Goal: Information Seeking & Learning: Find specific page/section

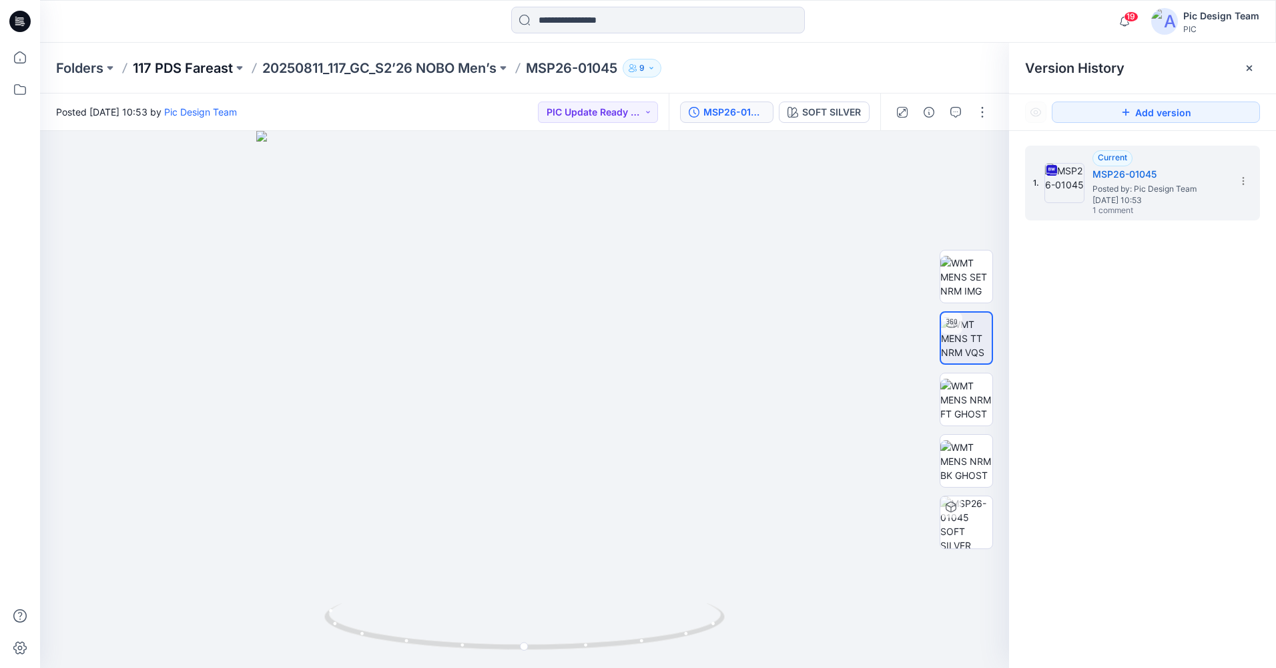
click at [168, 69] on p "117 PDS Fareast" at bounding box center [183, 68] width 100 height 19
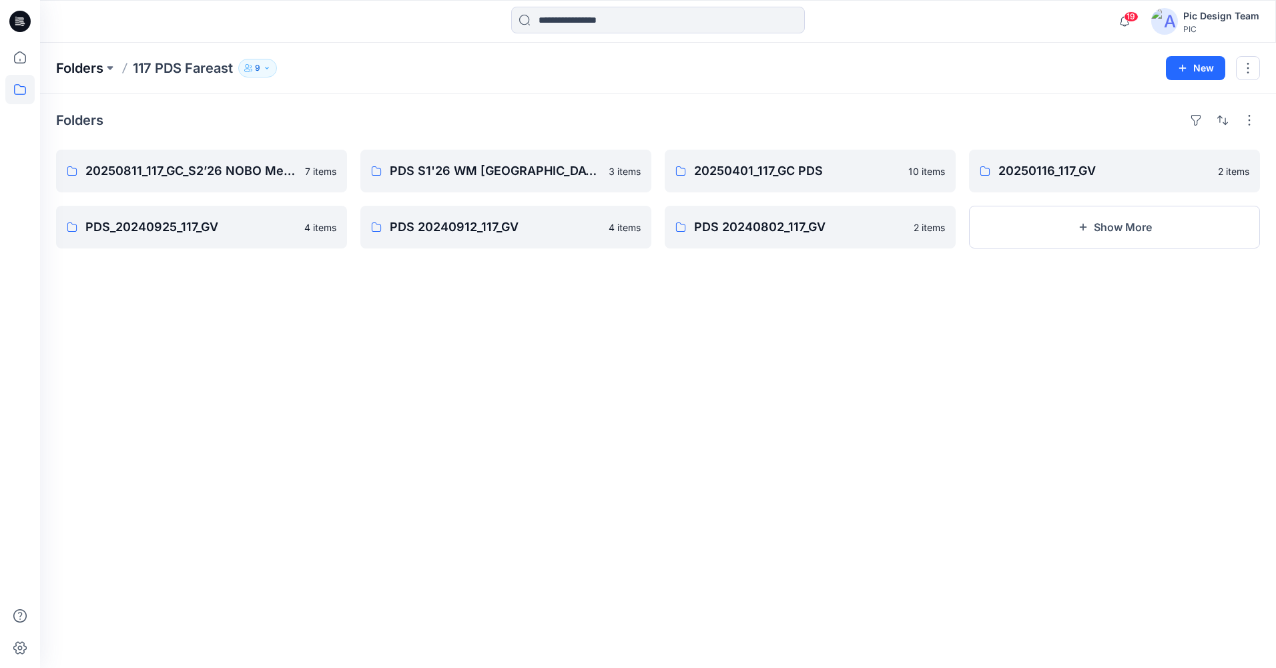
click at [86, 67] on p "Folders" at bounding box center [79, 68] width 47 height 19
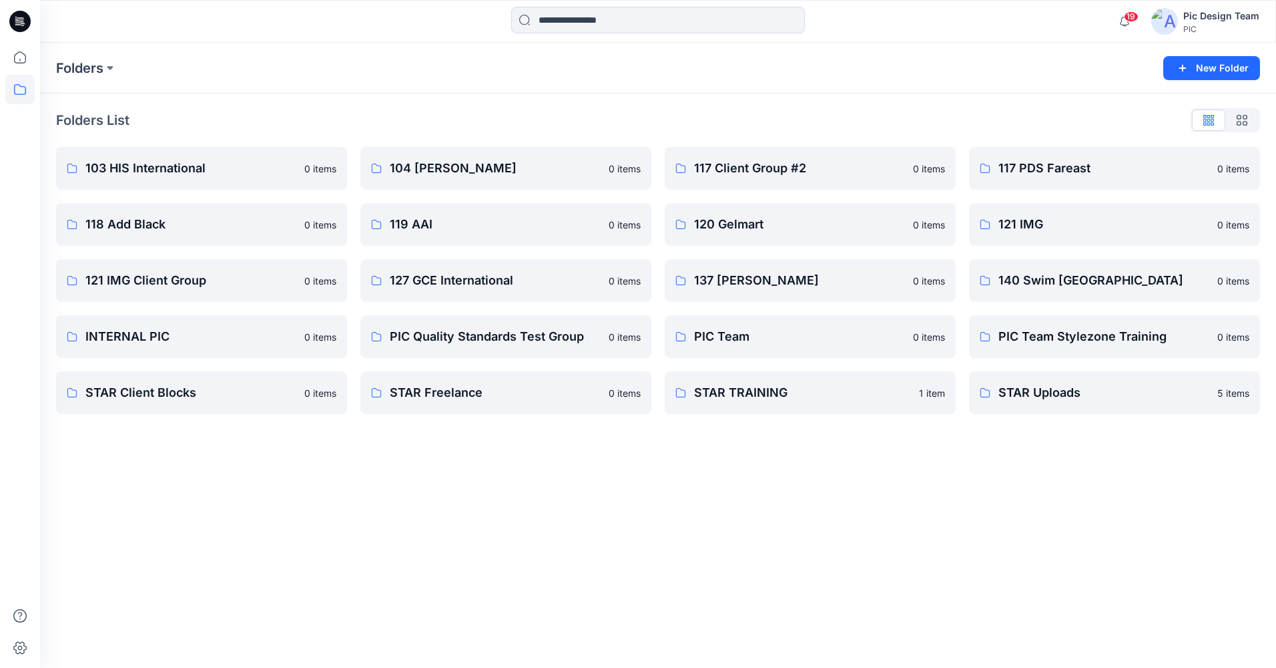
click at [21, 25] on icon at bounding box center [19, 21] width 21 height 43
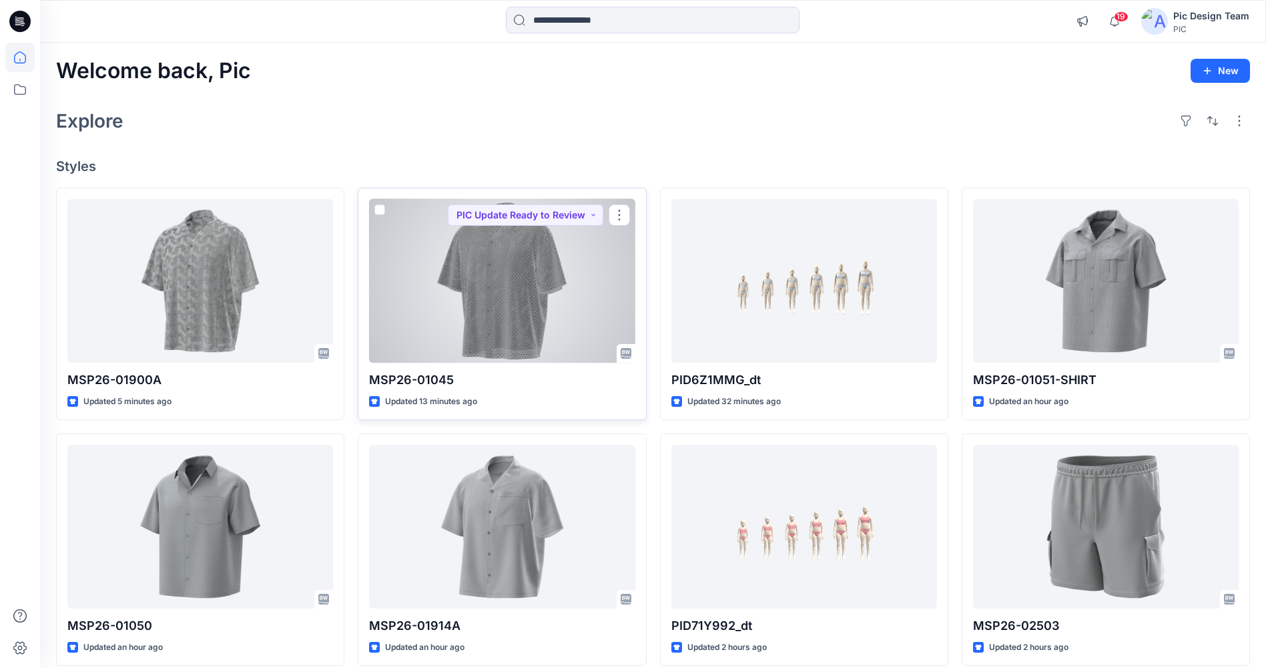
click at [579, 279] on div at bounding box center [502, 281] width 266 height 164
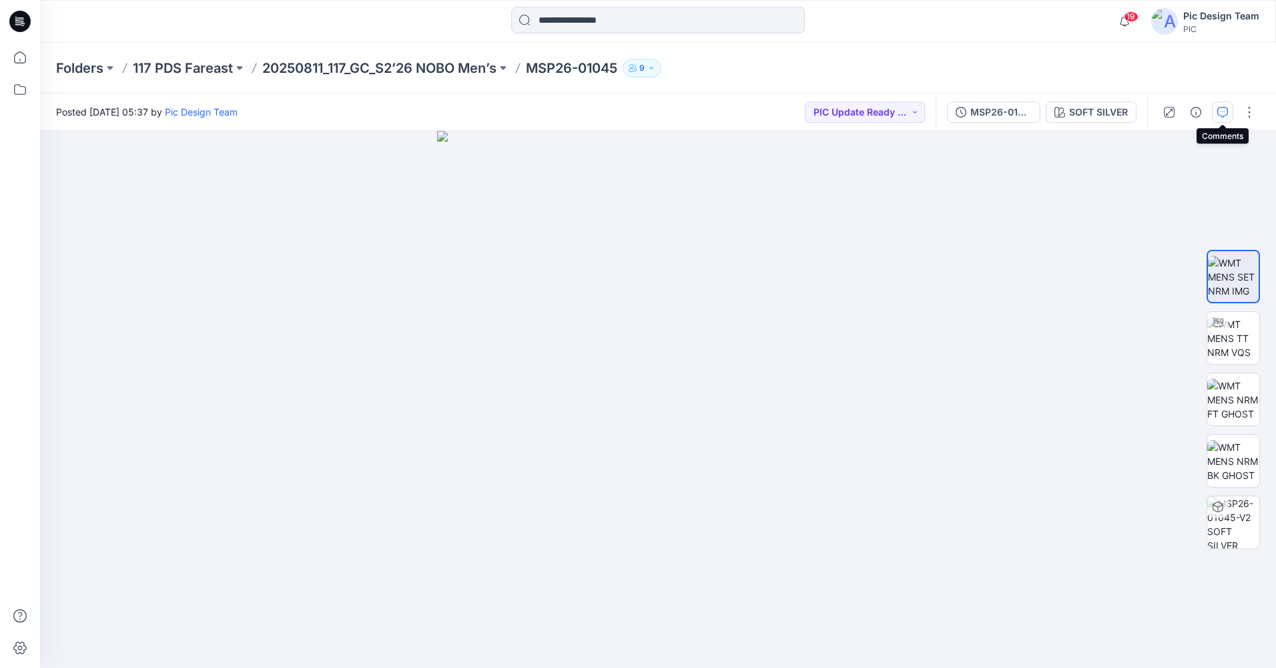
click at [1213, 117] on button "button" at bounding box center [1222, 111] width 21 height 21
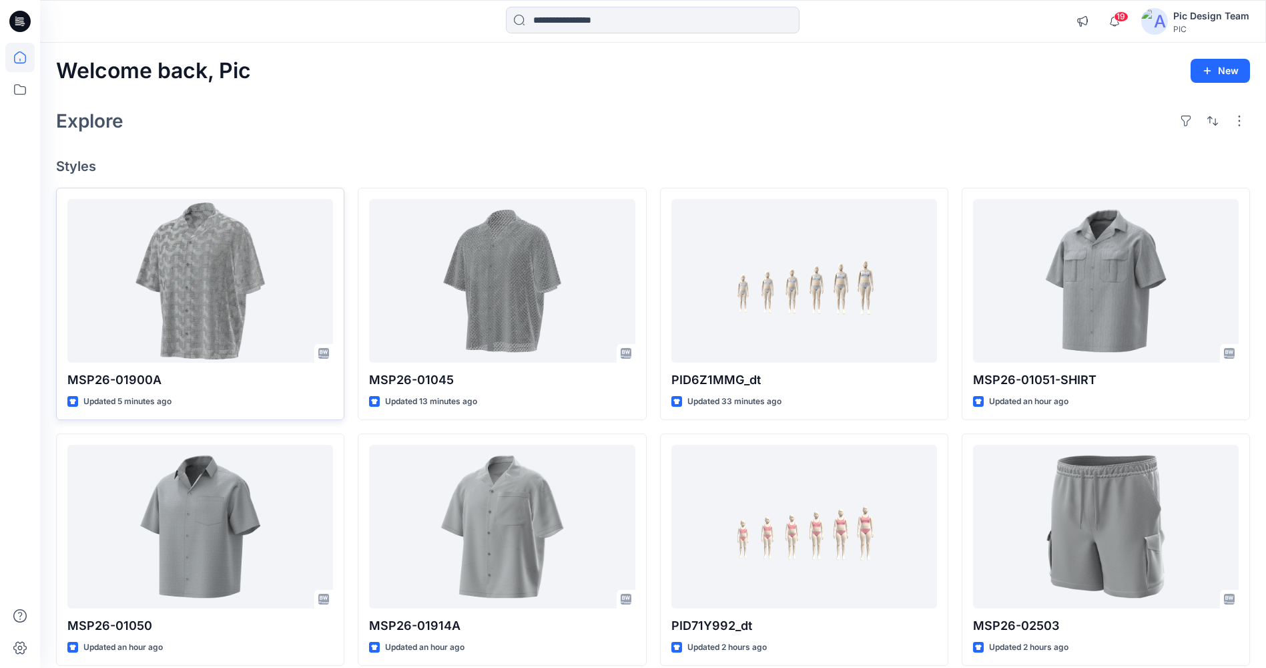
click at [199, 277] on div at bounding box center [200, 281] width 266 height 164
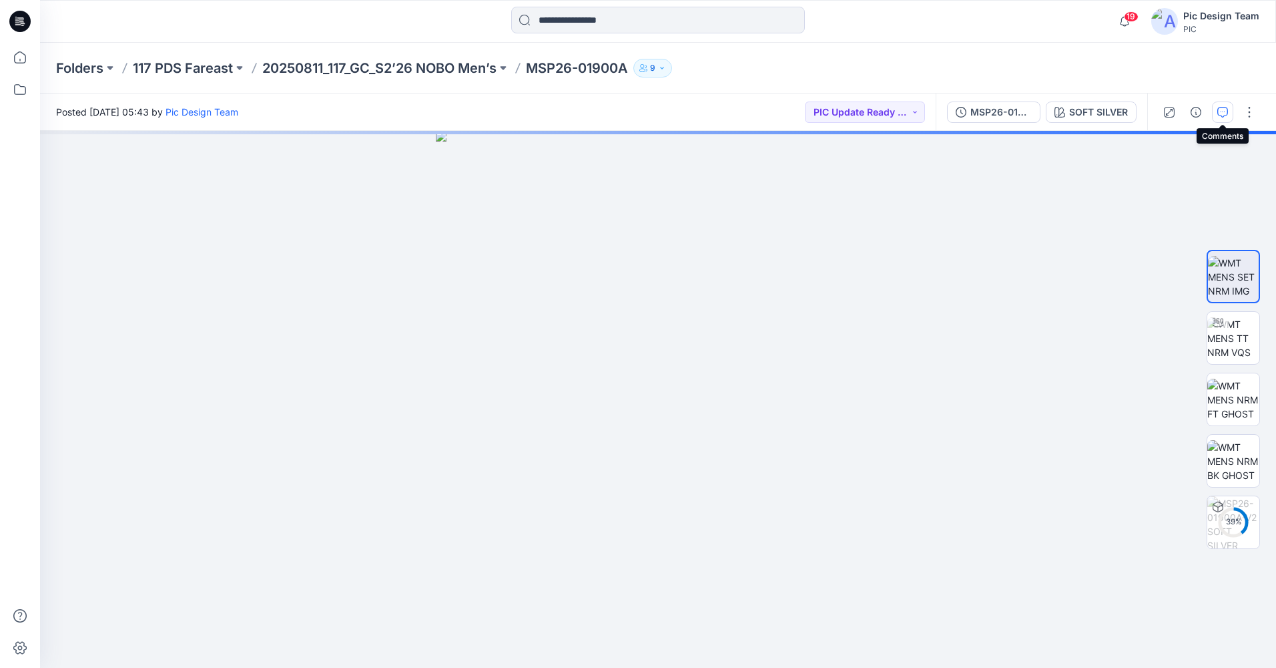
click at [1233, 113] on button "button" at bounding box center [1222, 111] width 21 height 21
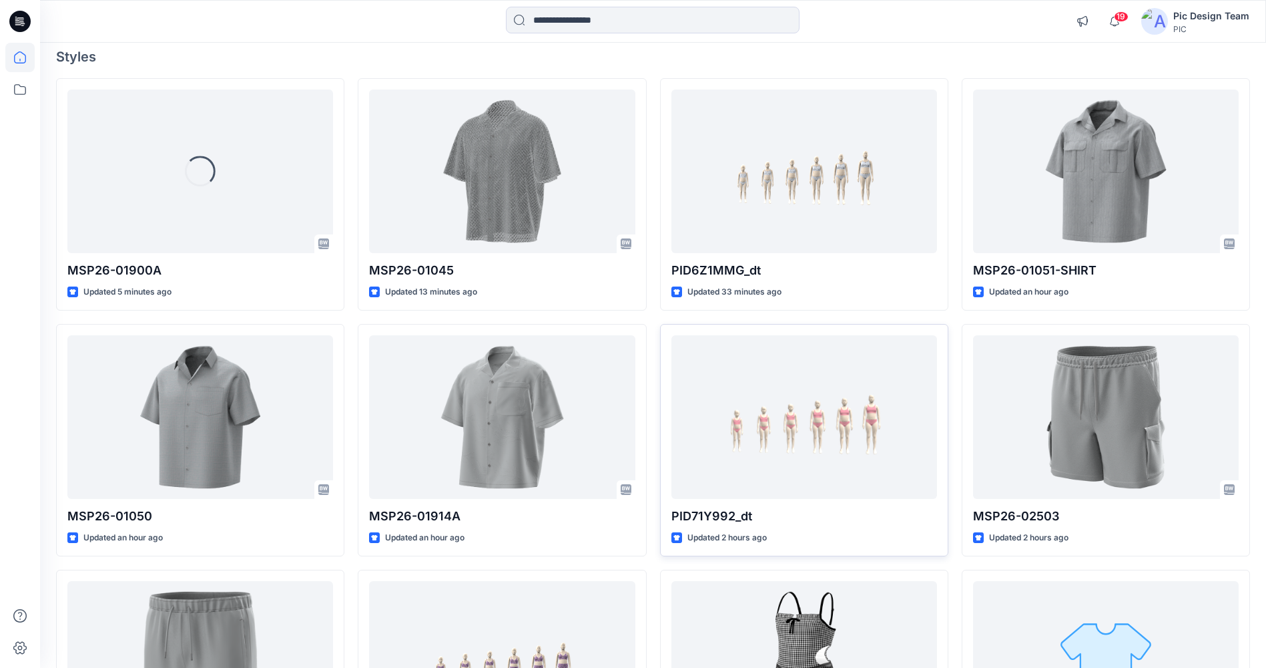
scroll to position [134, 0]
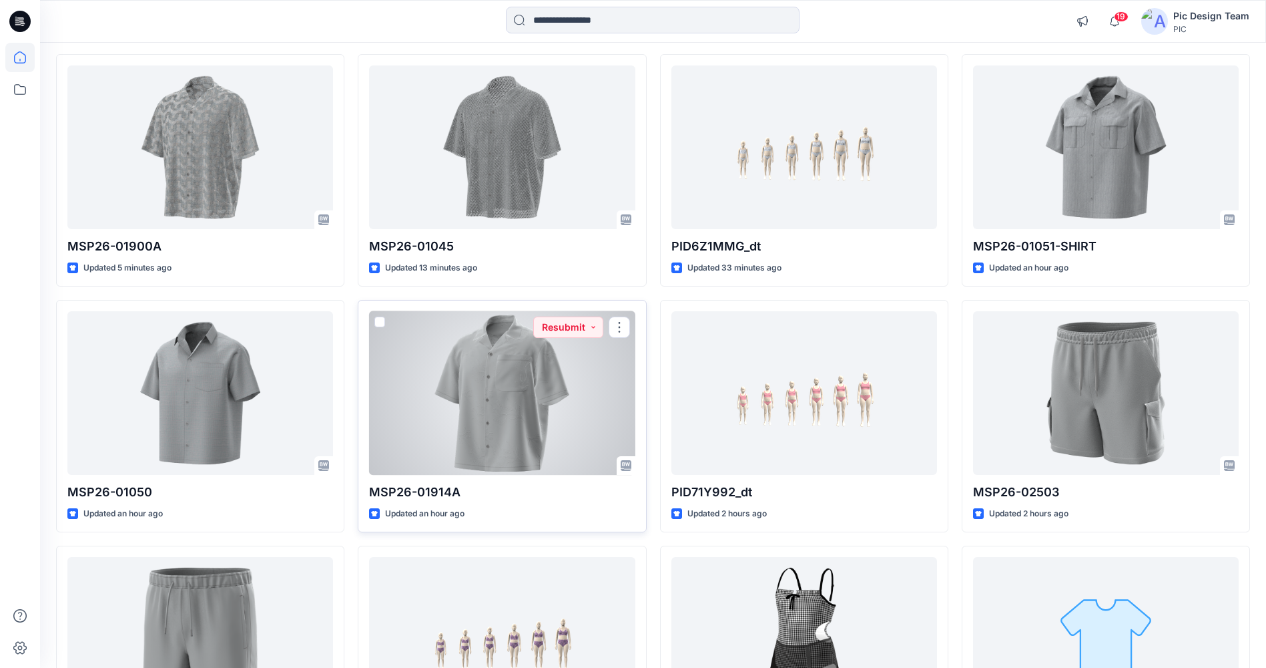
click at [569, 398] on div at bounding box center [502, 393] width 266 height 164
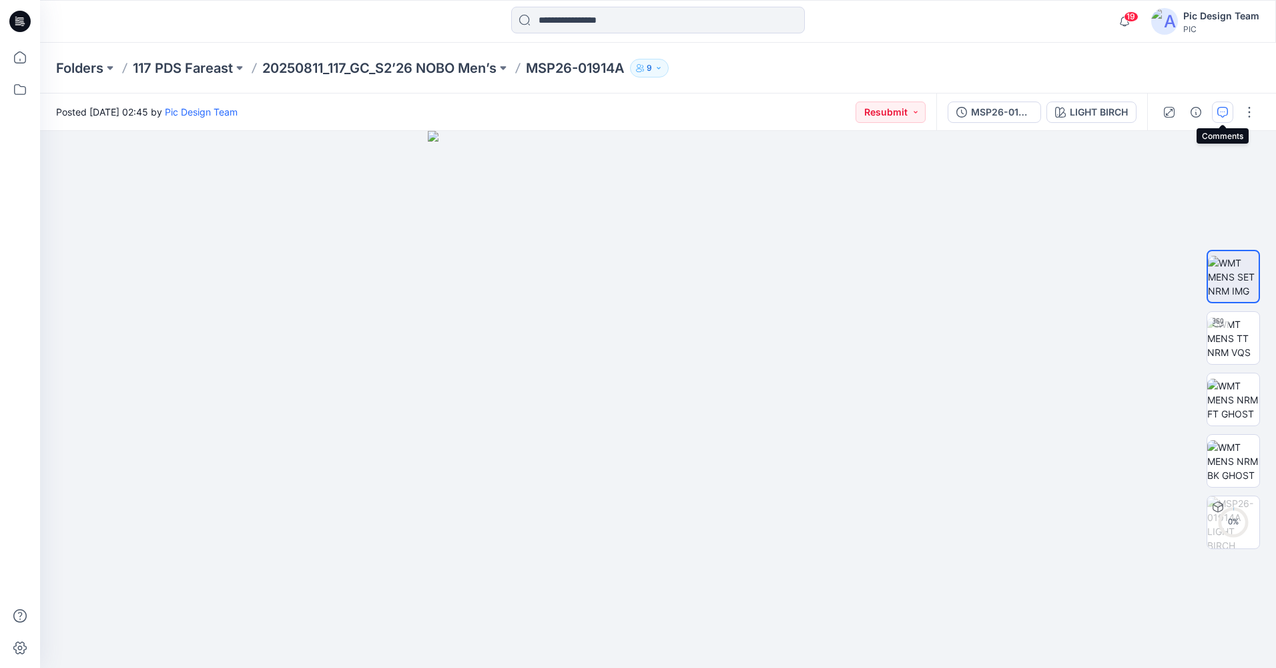
click at [1216, 110] on button "button" at bounding box center [1222, 111] width 21 height 21
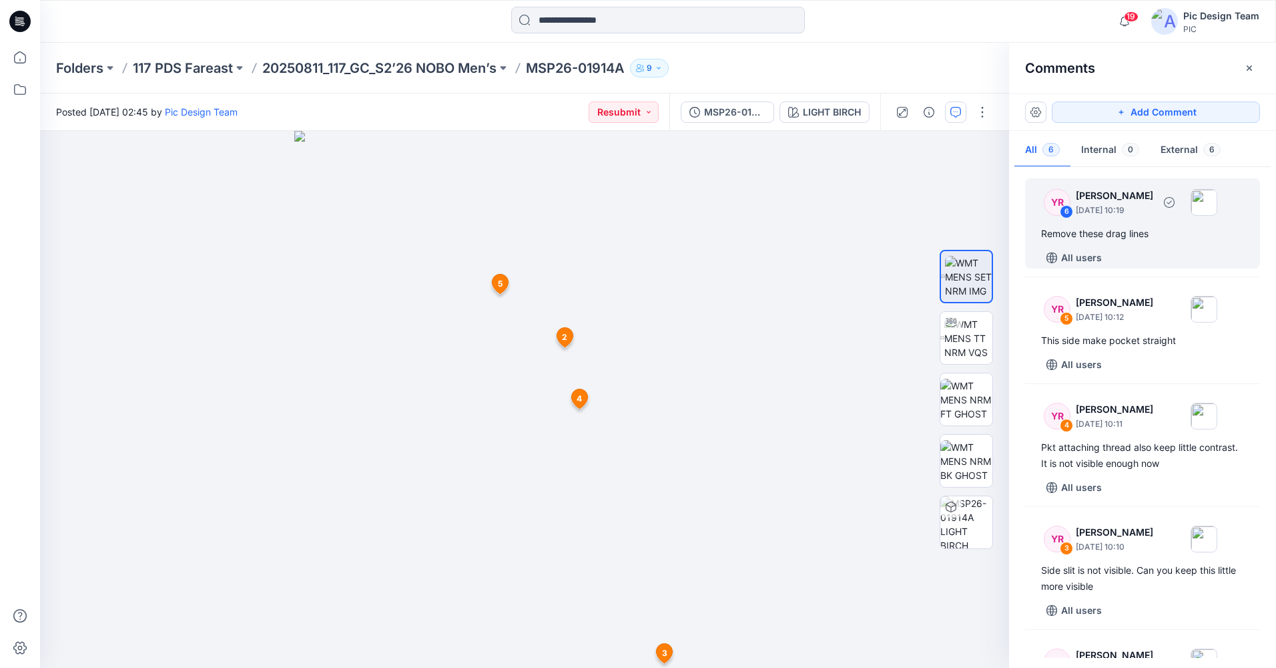
click at [1070, 210] on div "6" at bounding box center [1066, 211] width 13 height 13
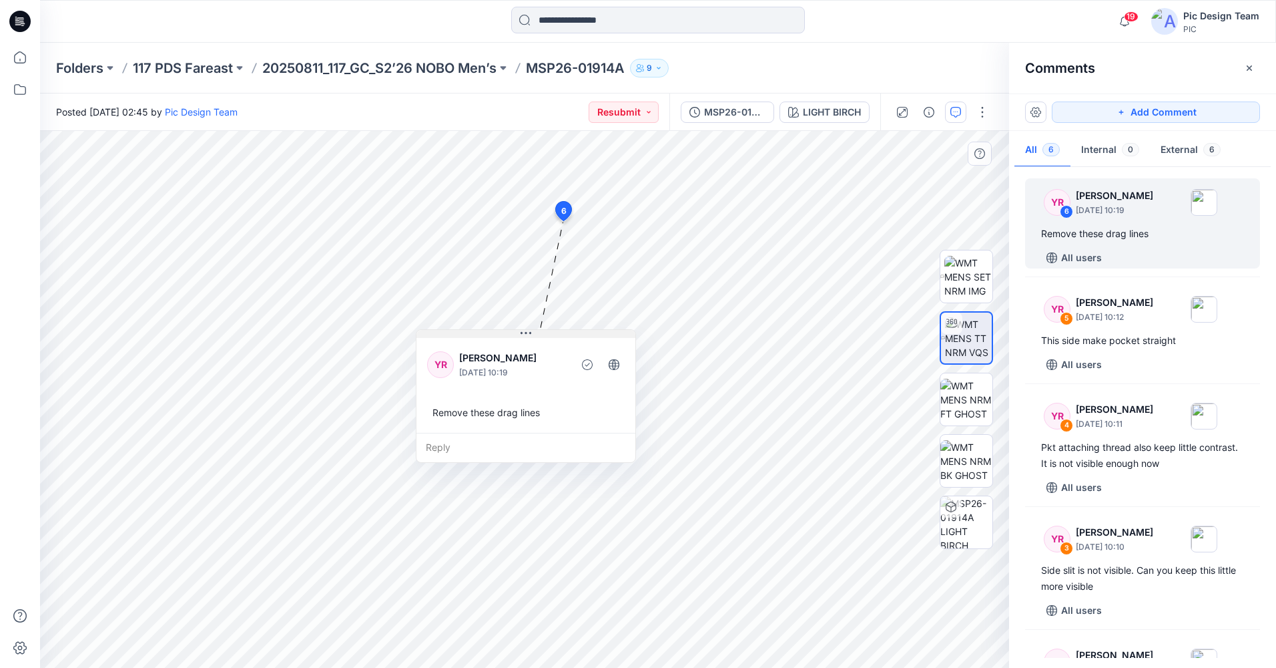
drag, startPoint x: 654, startPoint y: 234, endPoint x: 523, endPoint y: 336, distance: 166.0
click at [527, 336] on icon at bounding box center [526, 333] width 11 height 11
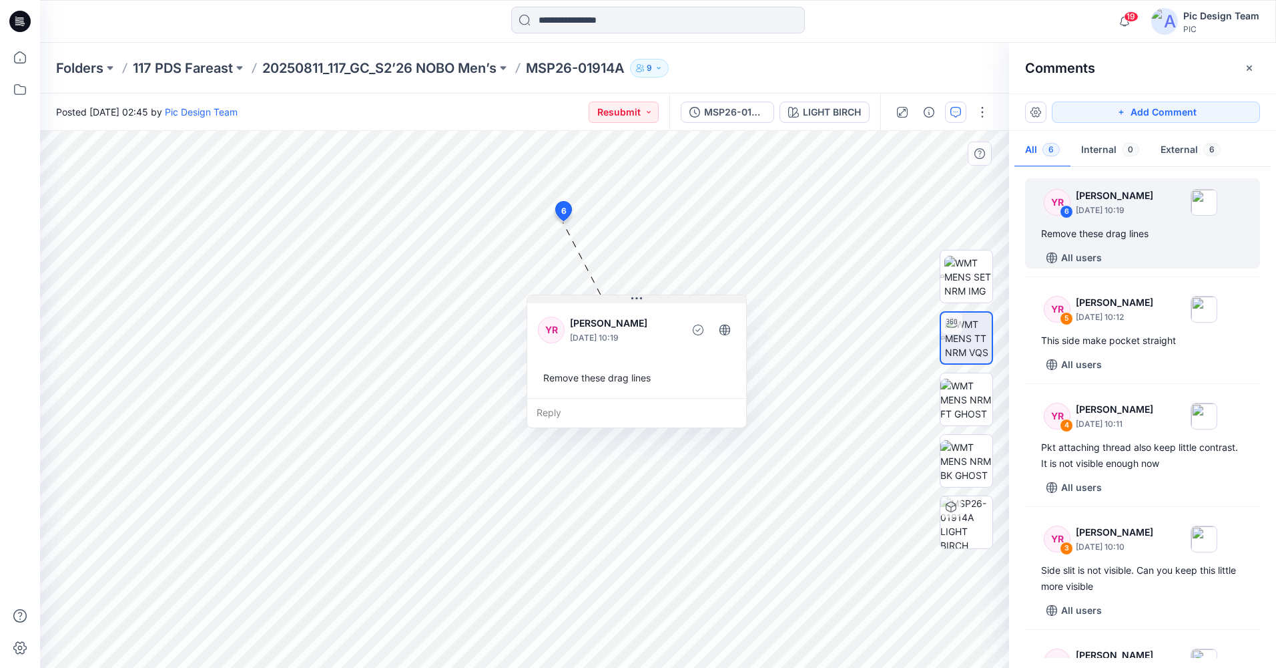
drag, startPoint x: 541, startPoint y: 333, endPoint x: 653, endPoint y: 298, distance: 117.0
click at [653, 298] on button at bounding box center [636, 299] width 219 height 8
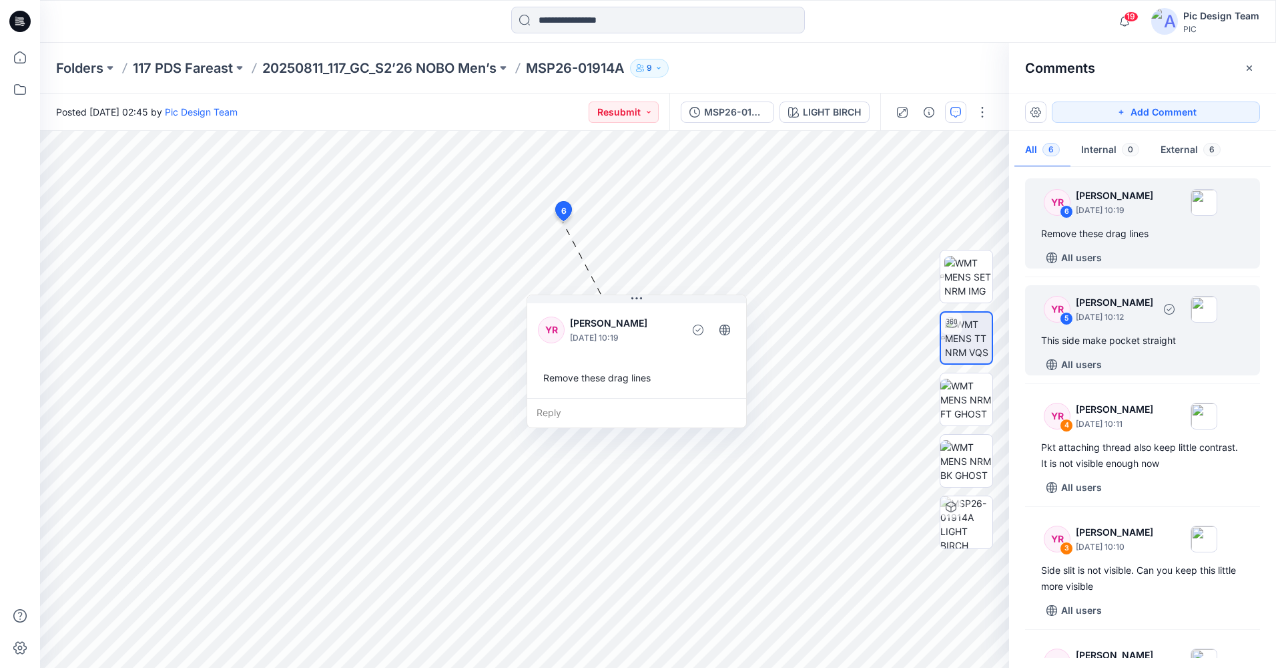
click at [1065, 318] on div "5" at bounding box center [1066, 318] width 13 height 13
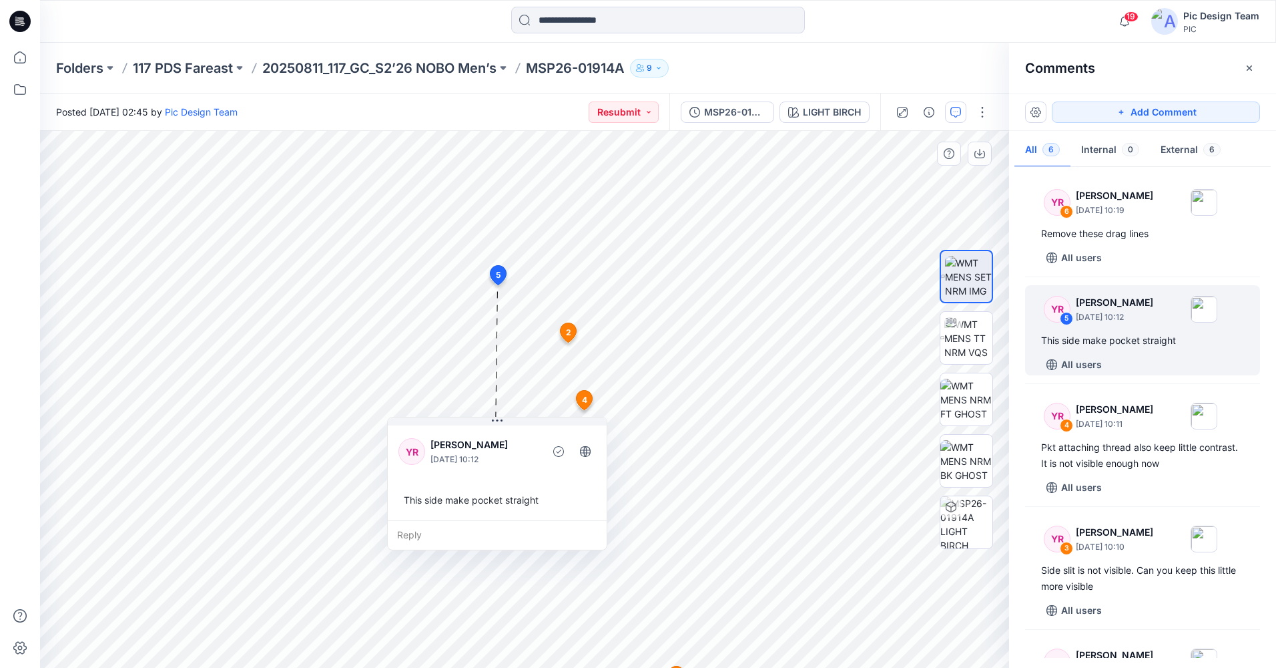
drag, startPoint x: 557, startPoint y: 307, endPoint x: 529, endPoint y: 429, distance: 124.7
click at [466, 432] on div "YR [PERSON_NAME] [DATE] 10:12 This side make pocket straight" at bounding box center [497, 471] width 219 height 97
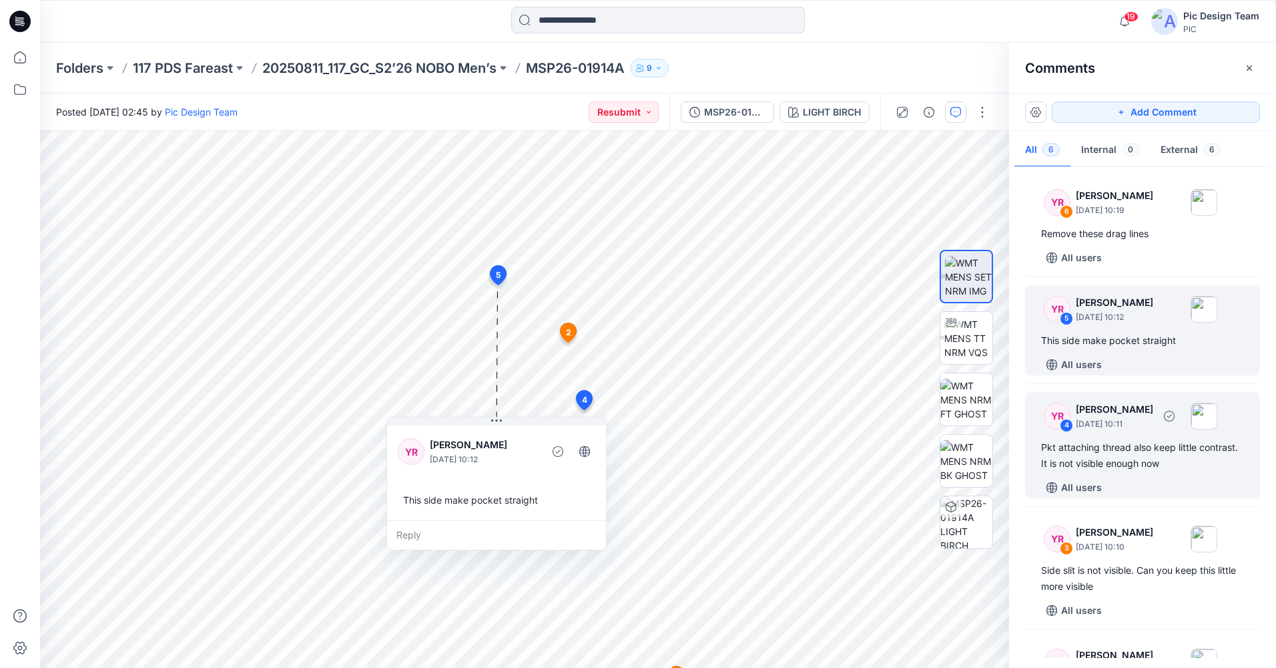
click at [1067, 422] on div "4" at bounding box center [1066, 425] width 13 height 13
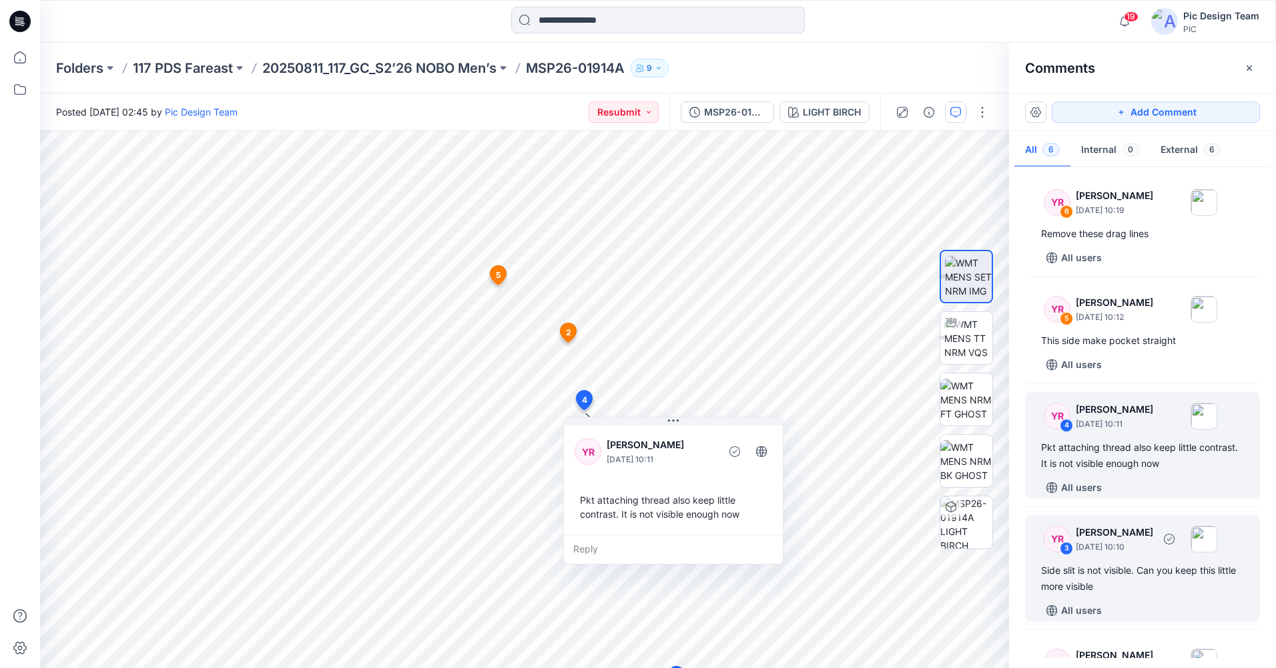
click at [1065, 545] on div "3" at bounding box center [1066, 547] width 13 height 13
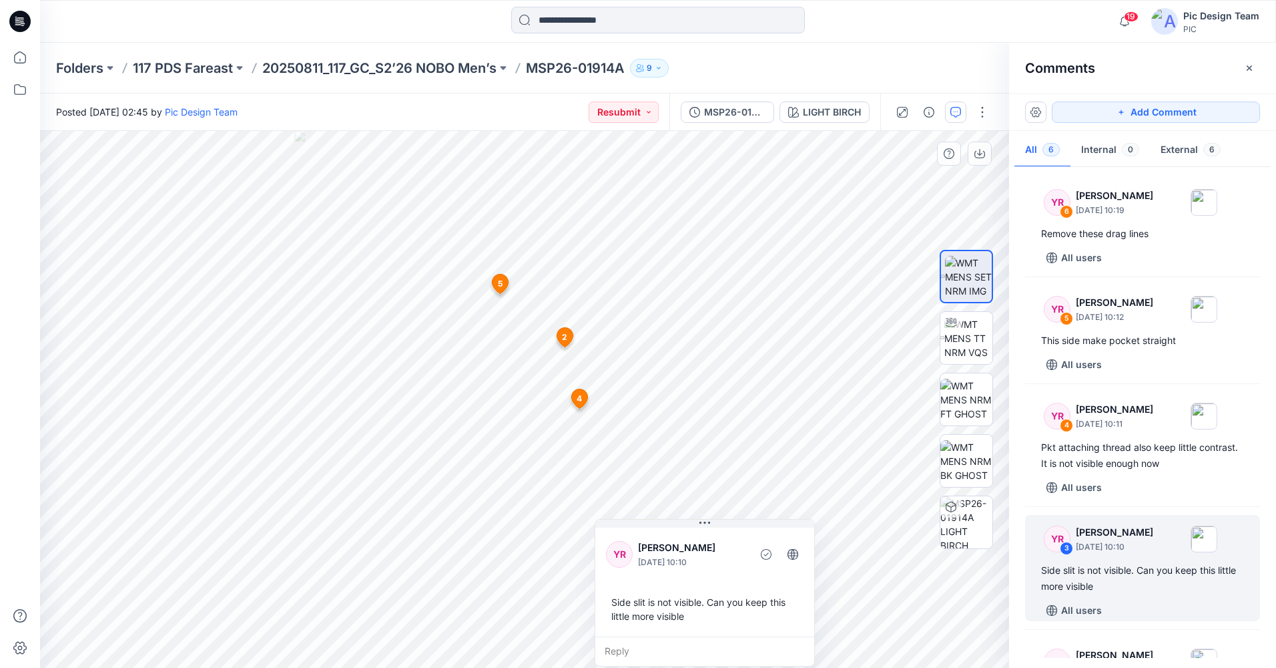
drag, startPoint x: 755, startPoint y: 553, endPoint x: 760, endPoint y: 571, distance: 18.8
click at [708, 561] on div "YR [PERSON_NAME] [DATE] 10:10 Side slit is not visible. Can you keep this littl…" at bounding box center [704, 580] width 219 height 111
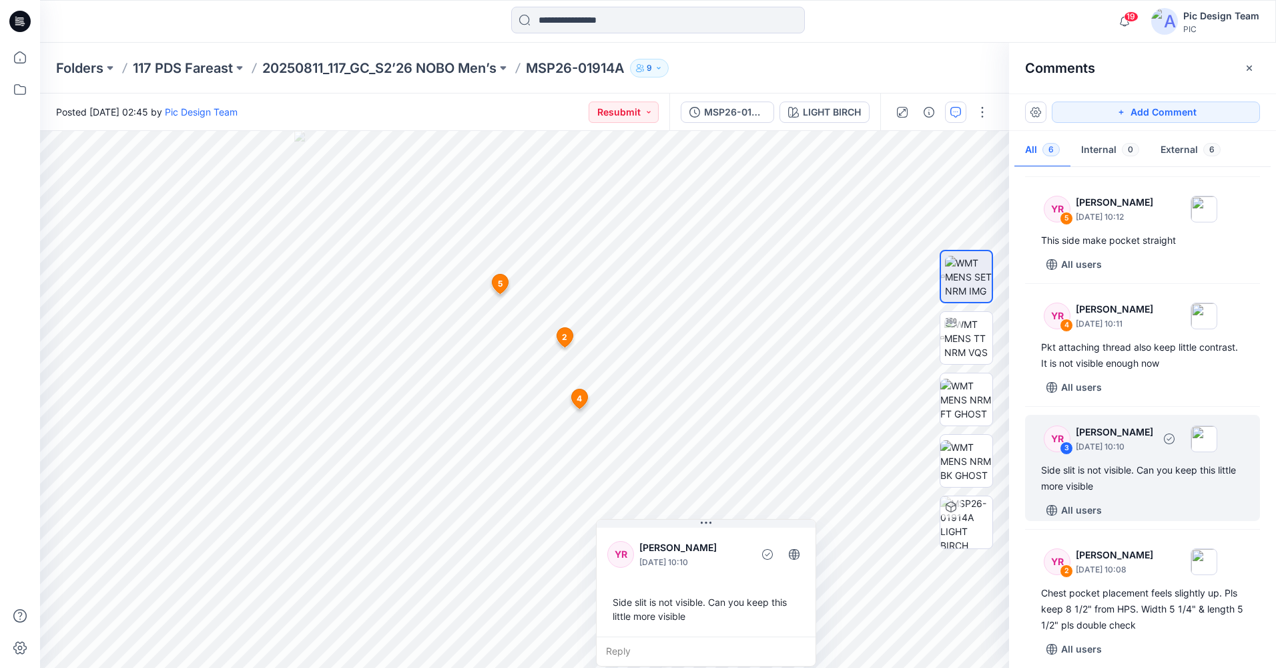
scroll to position [134, 0]
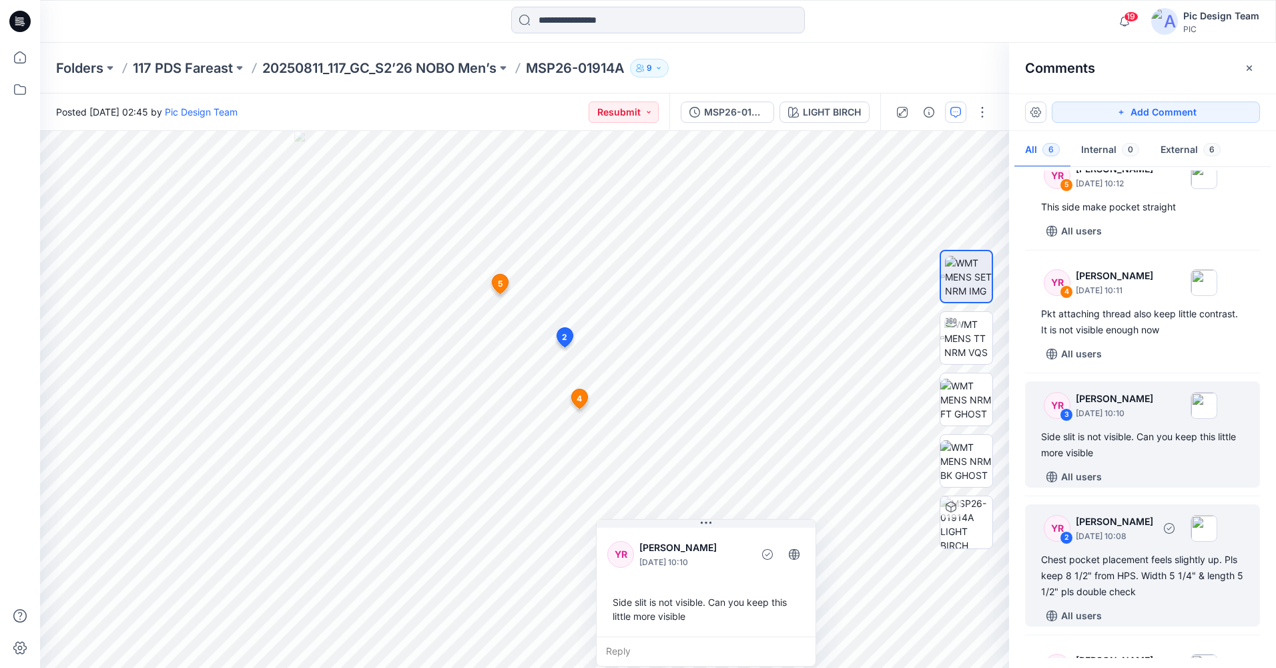
click at [1071, 538] on div "2" at bounding box center [1066, 537] width 13 height 13
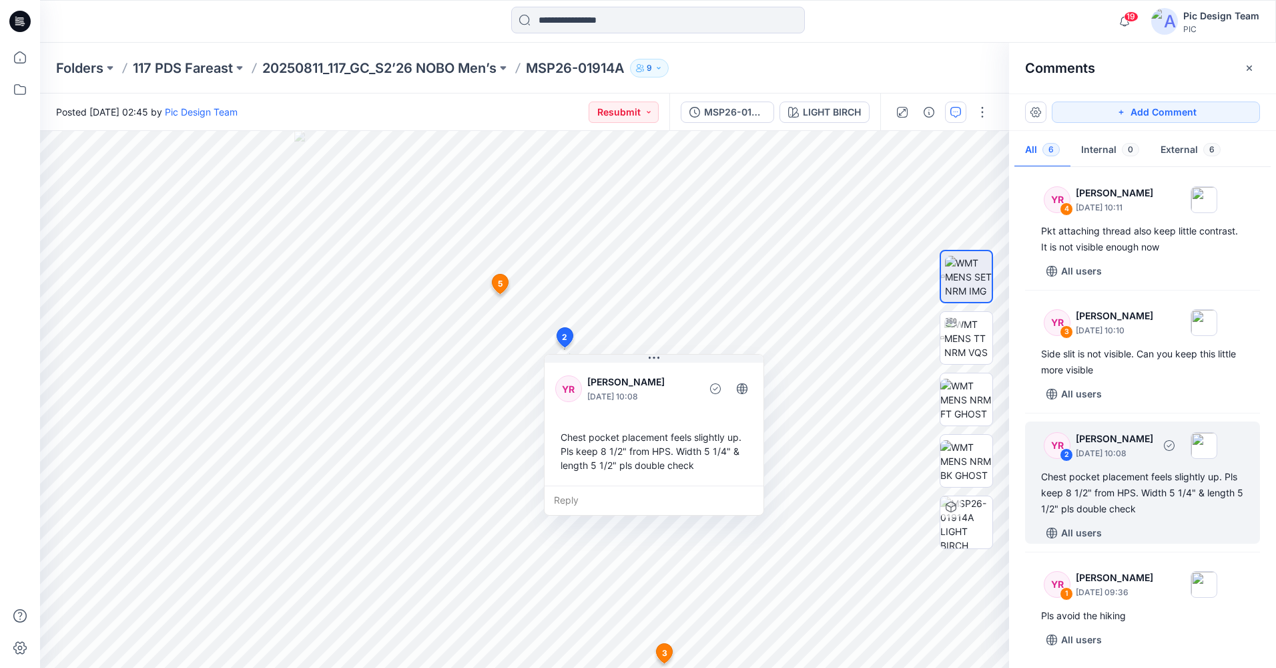
scroll to position [217, 0]
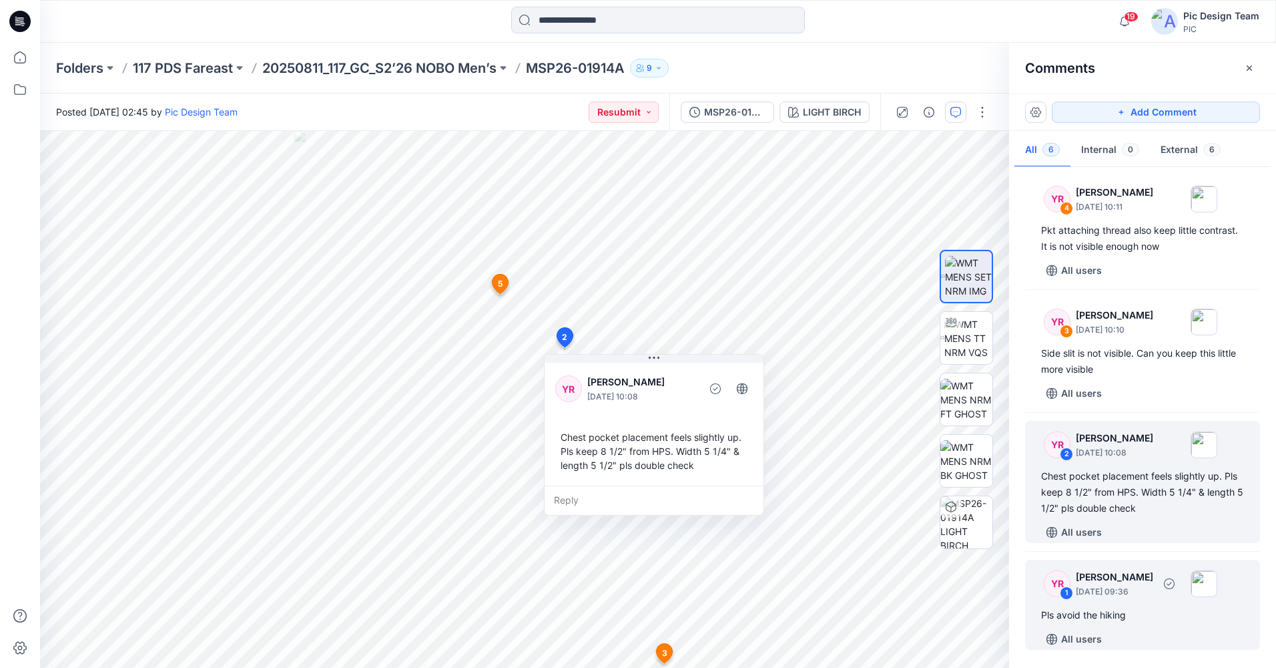
click at [1067, 591] on div "1" at bounding box center [1066, 592] width 13 height 13
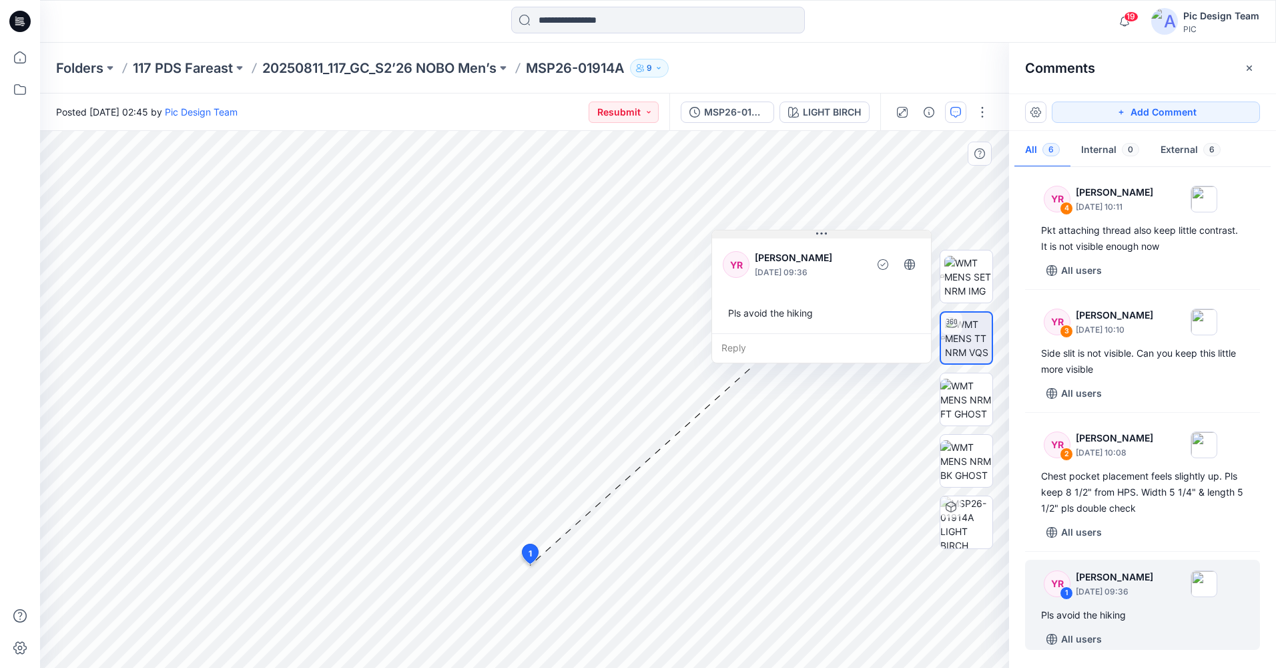
drag, startPoint x: 611, startPoint y: 449, endPoint x: 807, endPoint y: 220, distance: 301.6
click at [807, 230] on button at bounding box center [821, 234] width 219 height 8
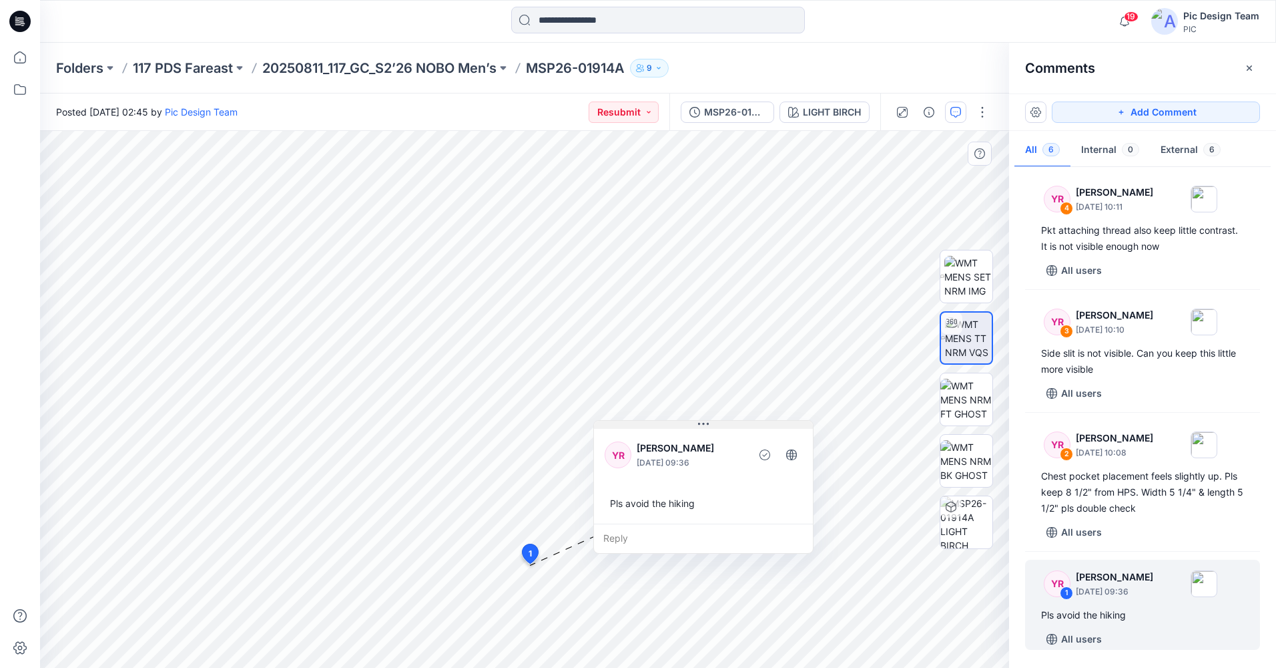
drag, startPoint x: 816, startPoint y: 217, endPoint x: 704, endPoint y: 424, distance: 235.4
click at [704, 424] on icon at bounding box center [704, 424] width 2 height 2
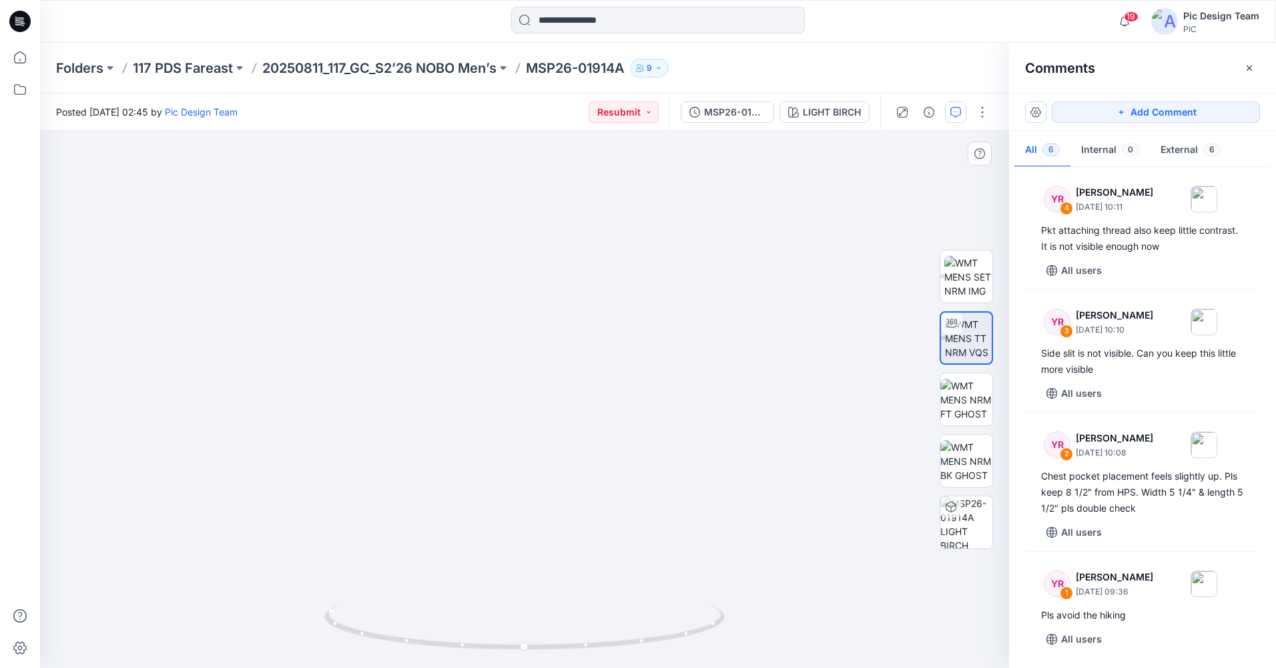
drag, startPoint x: 586, startPoint y: 315, endPoint x: 573, endPoint y: 228, distance: 88.4
click at [573, 228] on img at bounding box center [507, 166] width 1302 height 1003
click at [589, 246] on img at bounding box center [515, 187] width 1239 height 962
drag, startPoint x: 762, startPoint y: 639, endPoint x: 893, endPoint y: 489, distance: 199.2
click at [889, 491] on div at bounding box center [524, 399] width 969 height 537
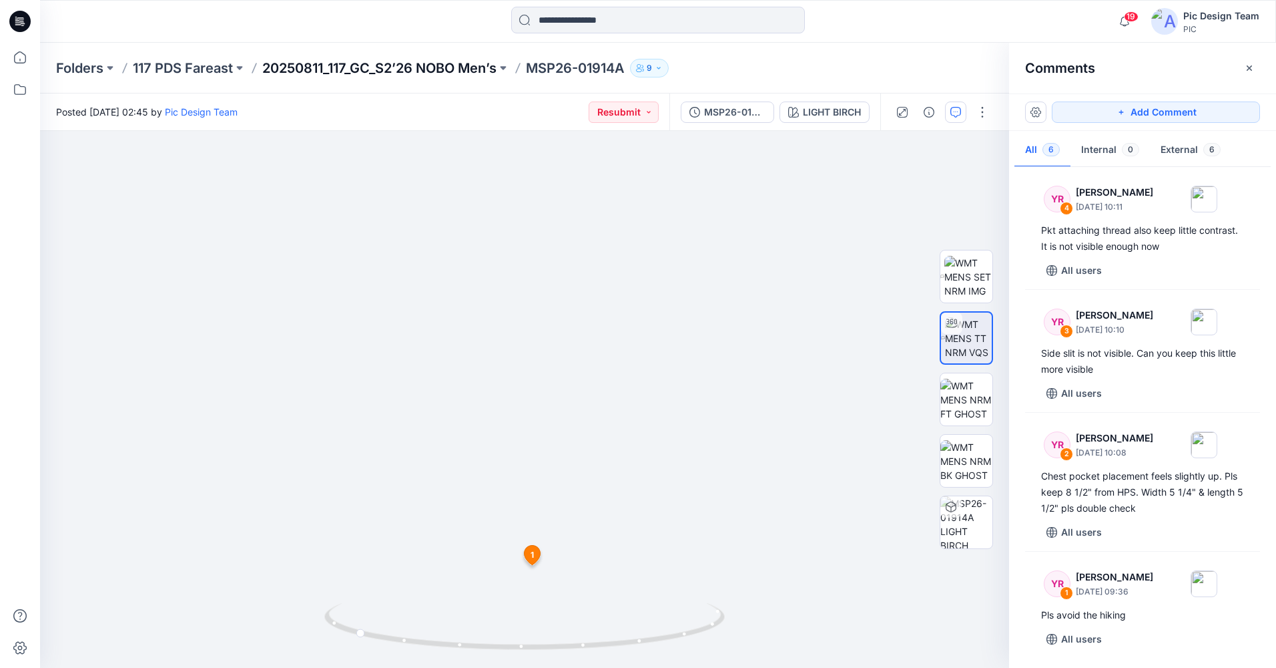
click at [310, 75] on p "20250811_117_GC_S2’26 NOBO Men’s" at bounding box center [379, 68] width 234 height 19
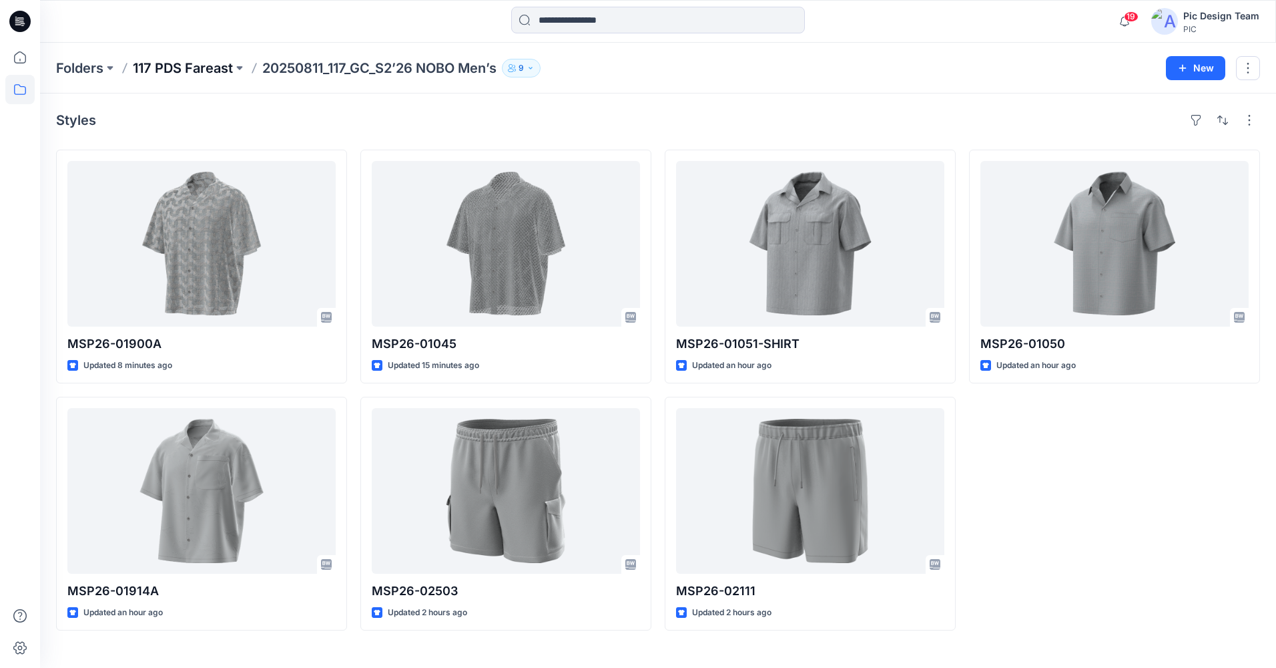
click at [174, 63] on p "117 PDS Fareast" at bounding box center [183, 68] width 100 height 19
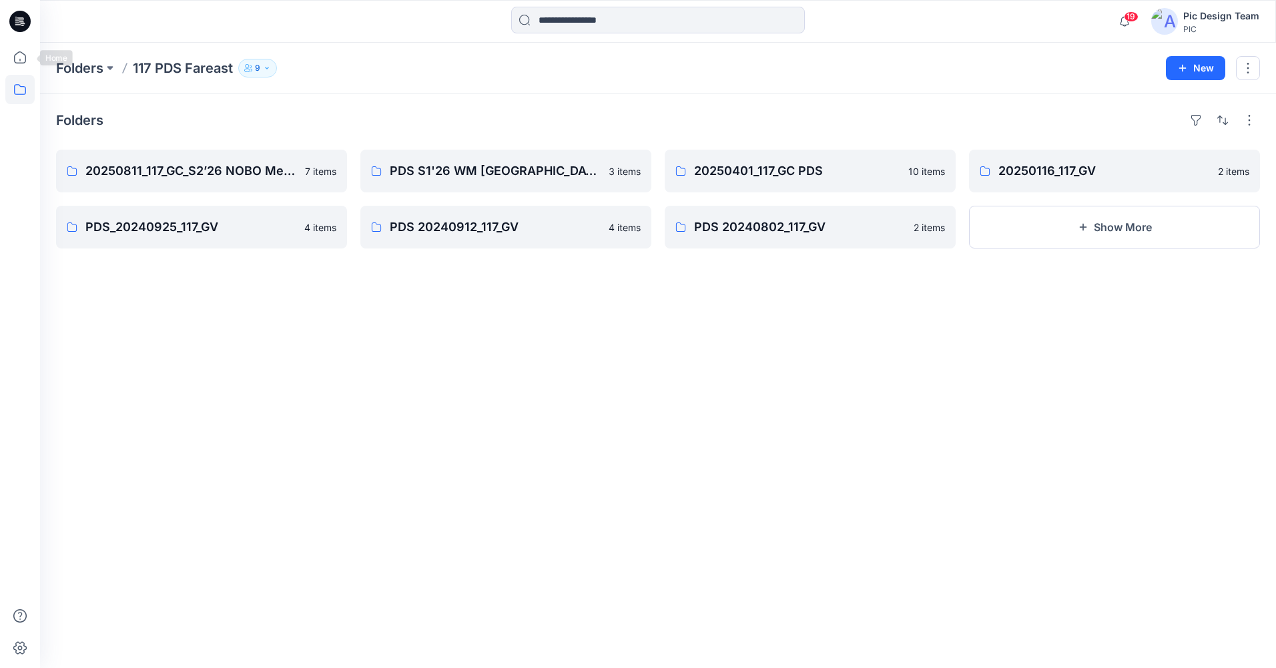
click at [17, 18] on icon at bounding box center [20, 17] width 7 height 1
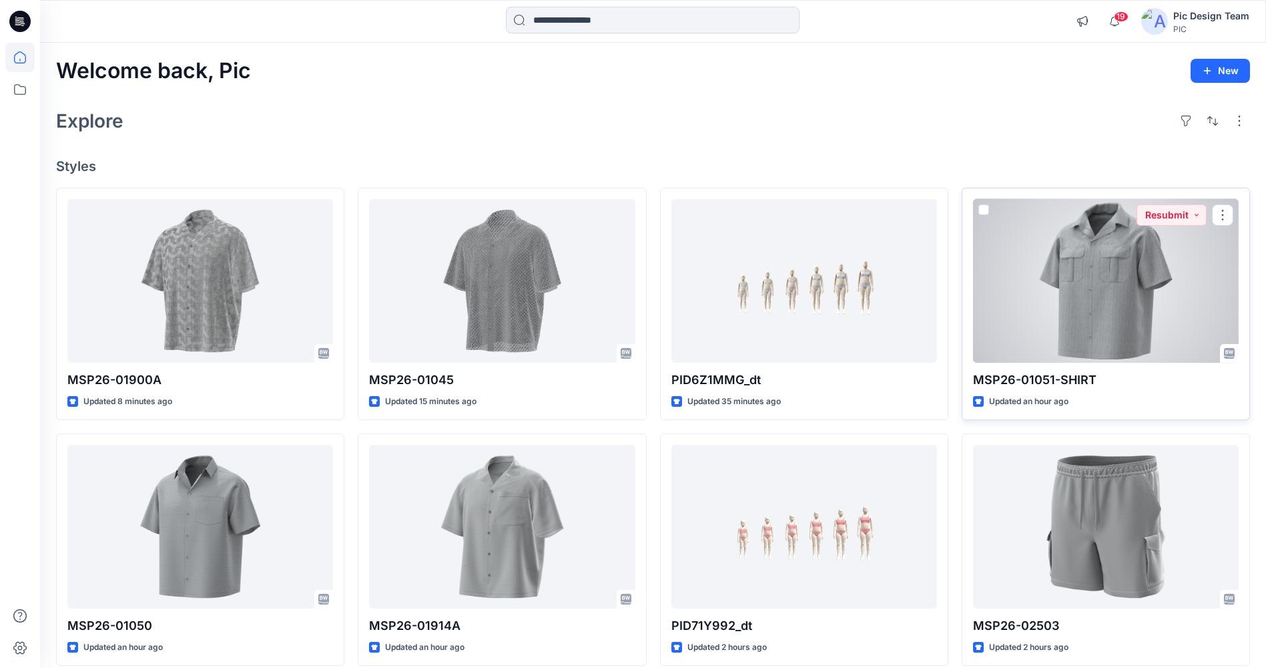
click at [1138, 292] on div at bounding box center [1106, 281] width 266 height 164
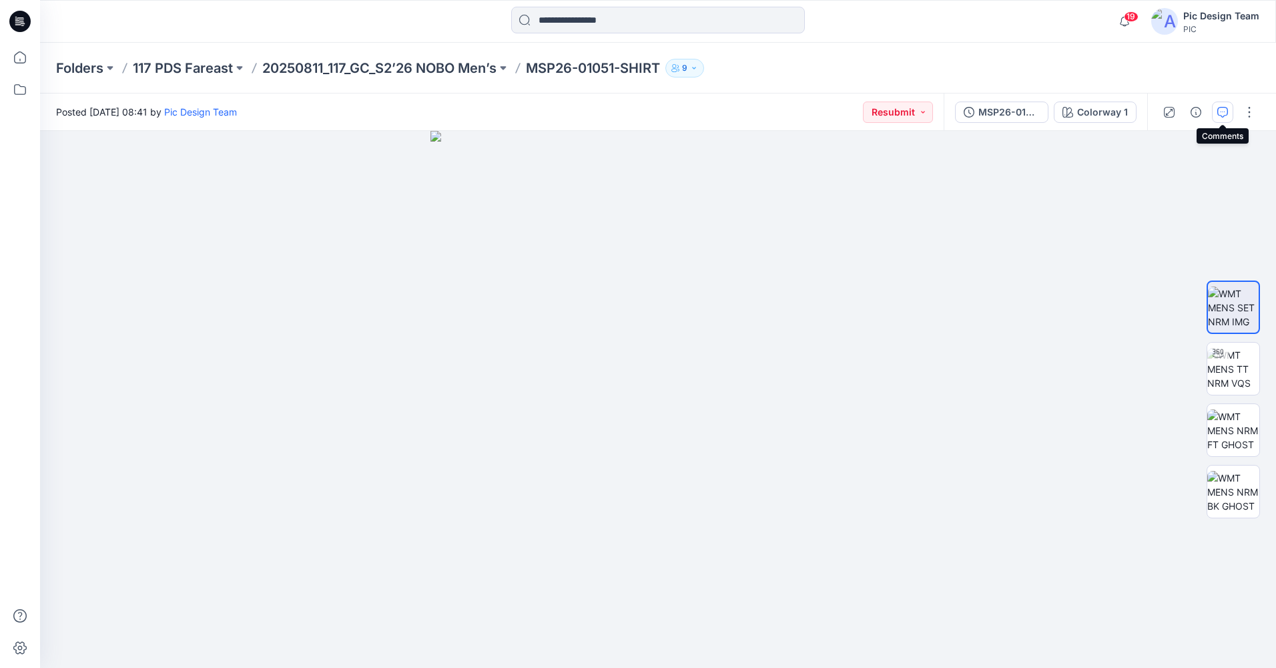
click at [1227, 117] on icon "button" at bounding box center [1223, 112] width 11 height 11
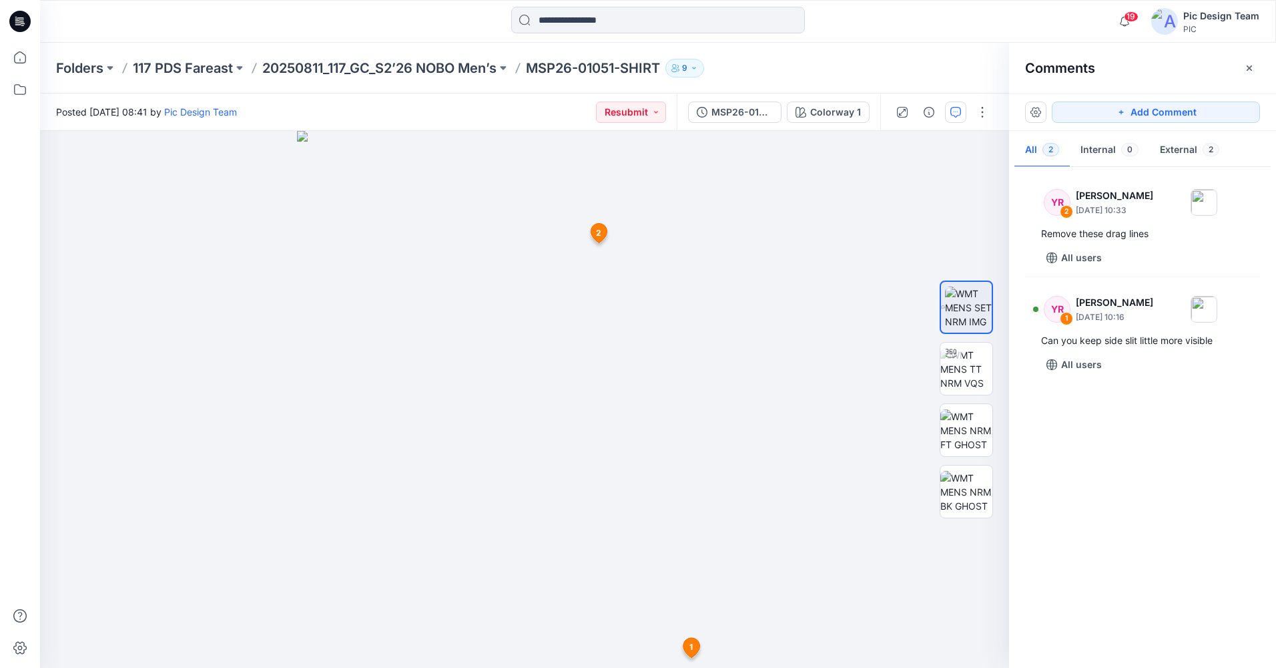
click at [569, 67] on p "MSP26-01051-SHIRT" at bounding box center [593, 68] width 134 height 19
click at [457, 71] on p "20250811_117_GC_S2’26 NOBO Men’s" at bounding box center [379, 68] width 234 height 19
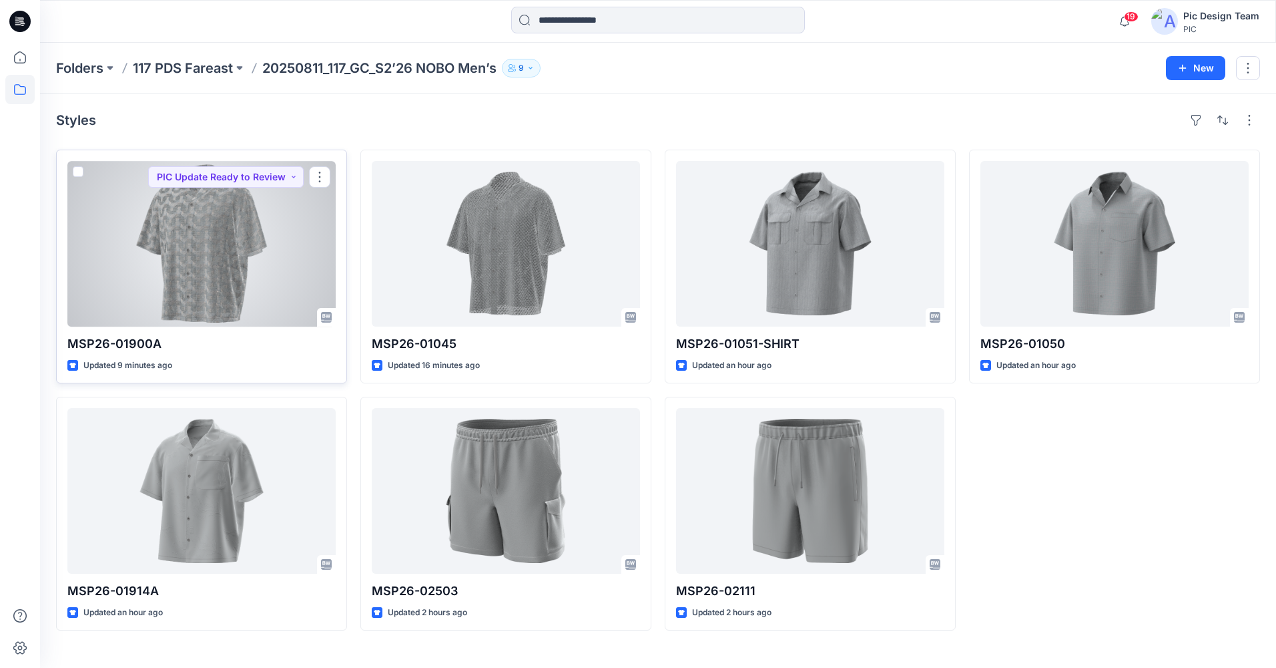
click at [254, 260] on div at bounding box center [201, 244] width 268 height 166
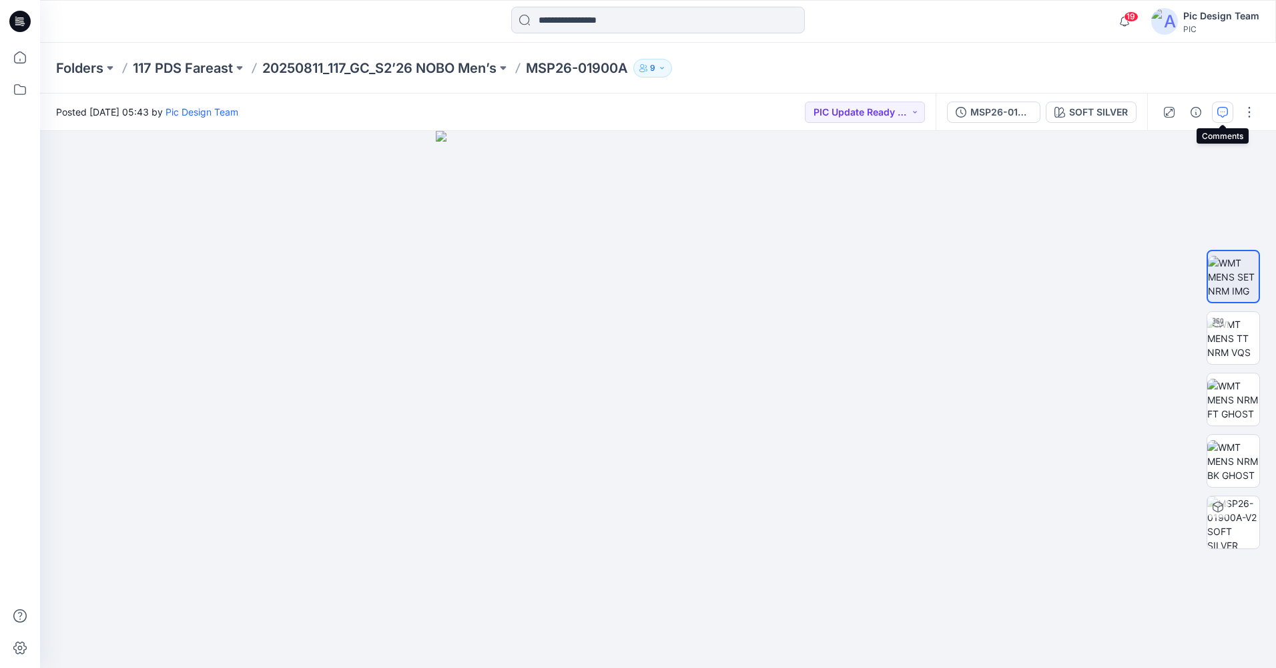
click at [1217, 107] on button "button" at bounding box center [1222, 111] width 21 height 21
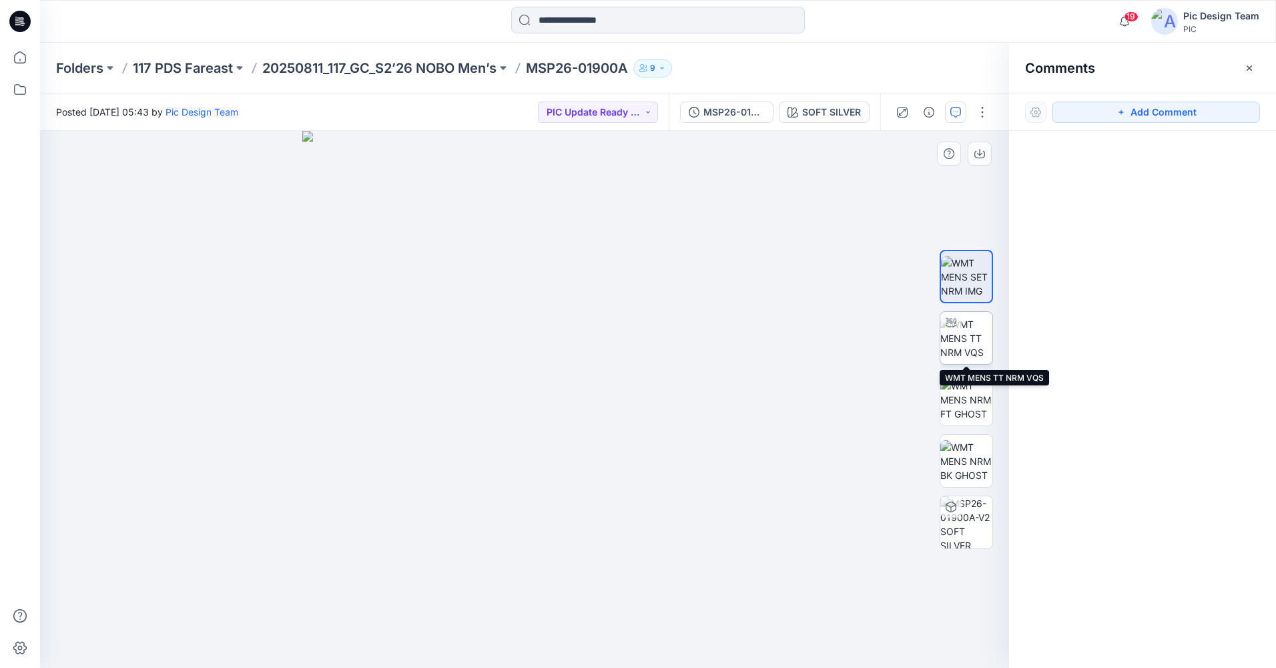
click at [957, 332] on div at bounding box center [951, 322] width 21 height 21
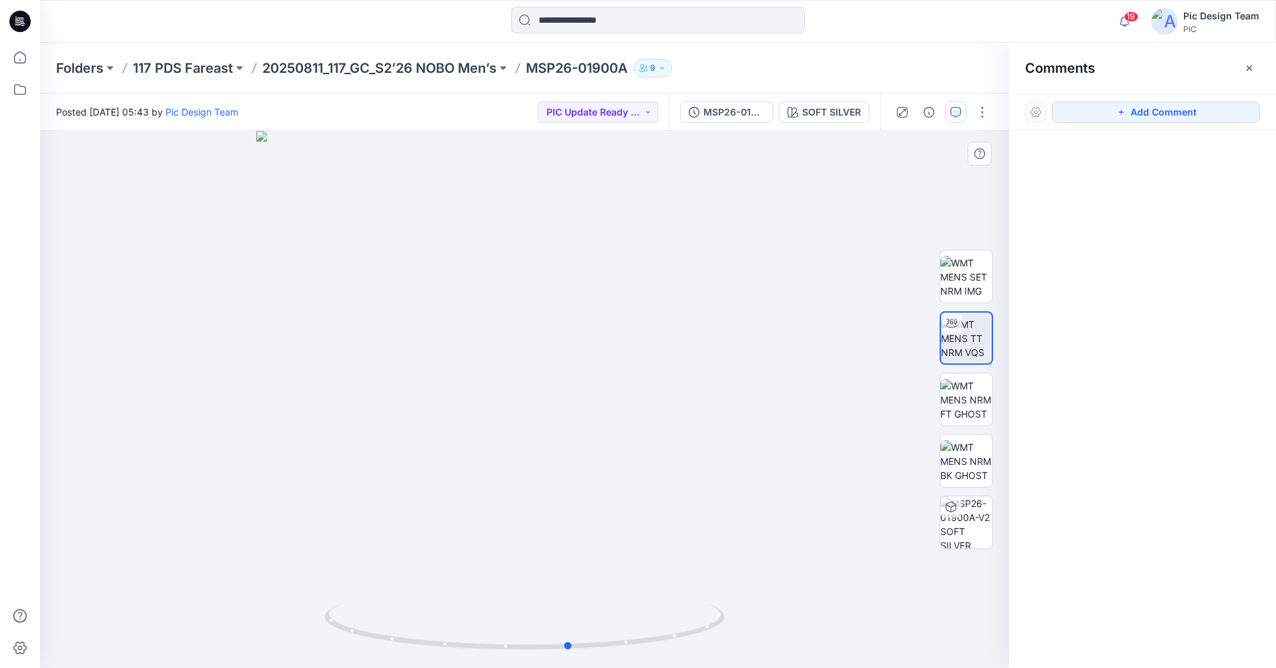
drag, startPoint x: 561, startPoint y: 654, endPoint x: 607, endPoint y: 657, distance: 45.5
click at [607, 657] on img at bounding box center [524, 635] width 401 height 65
drag, startPoint x: 497, startPoint y: 227, endPoint x: 514, endPoint y: 368, distance: 141.8
click at [514, 361] on img at bounding box center [524, 350] width 911 height 635
drag, startPoint x: 572, startPoint y: 466, endPoint x: 701, endPoint y: 447, distance: 130.3
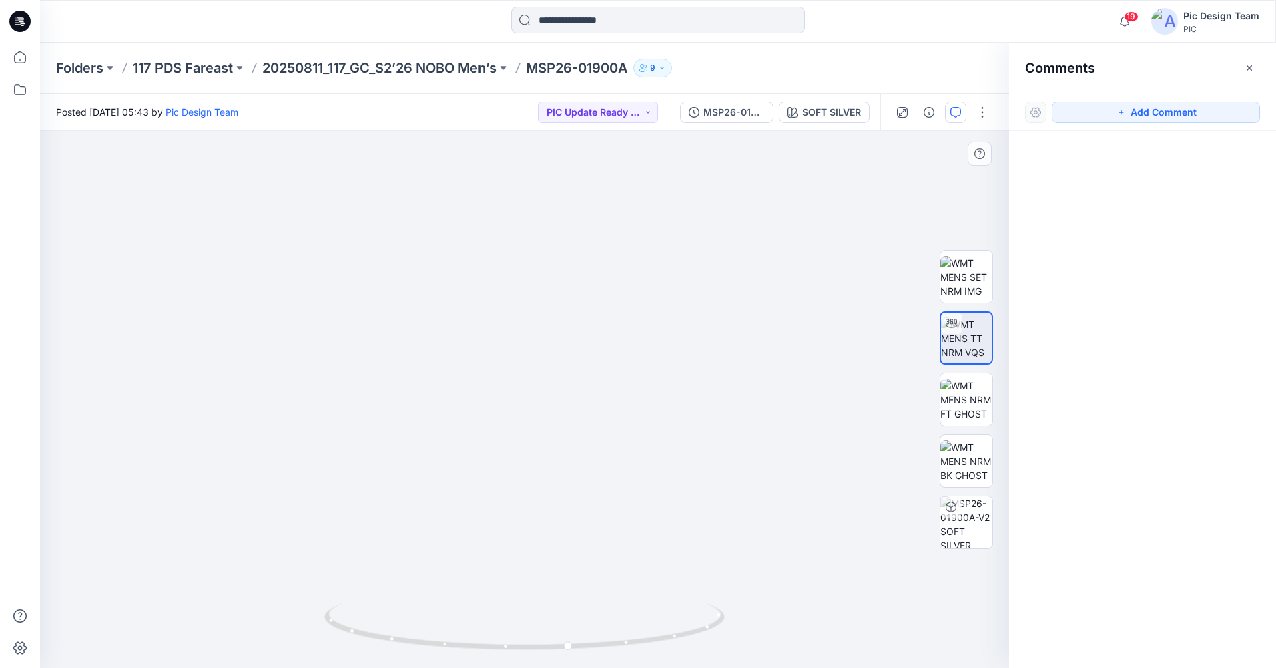
click at [701, 447] on img at bounding box center [525, 374] width 786 height 587
drag, startPoint x: 584, startPoint y: 648, endPoint x: 673, endPoint y: 638, distance: 89.3
click at [673, 638] on icon at bounding box center [526, 628] width 404 height 50
drag, startPoint x: 584, startPoint y: 382, endPoint x: 636, endPoint y: 254, distance: 138.1
drag, startPoint x: 587, startPoint y: 650, endPoint x: 805, endPoint y: 635, distance: 218.8
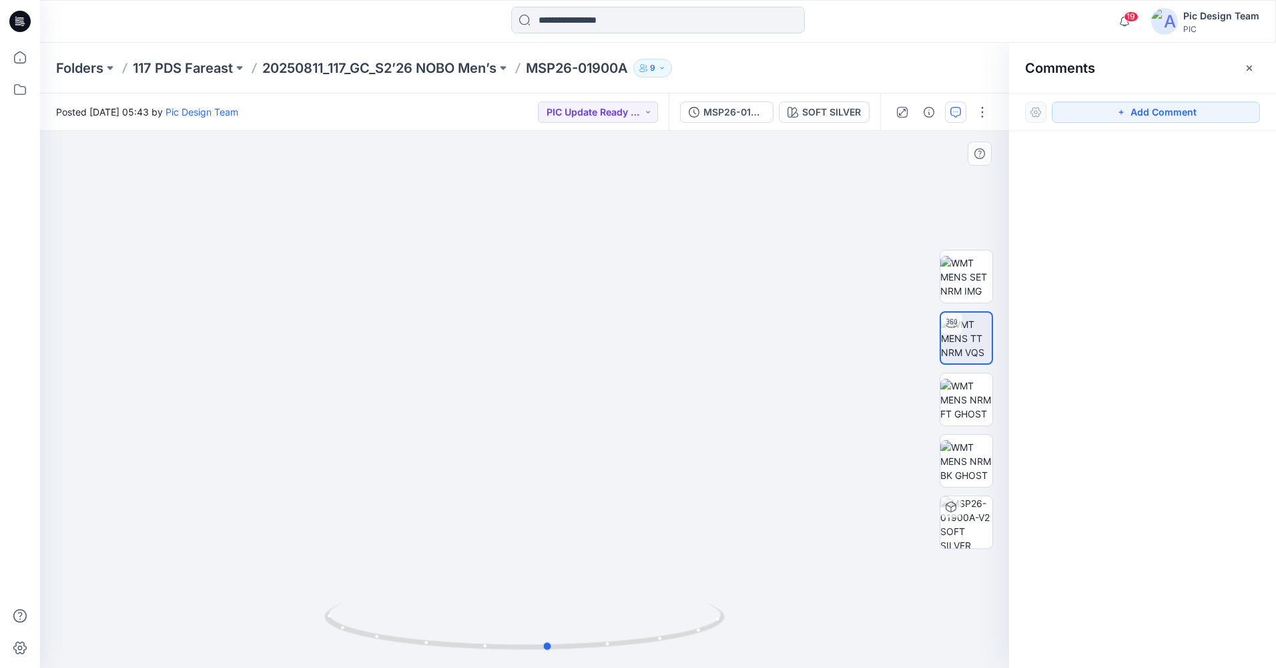
click at [805, 635] on div at bounding box center [524, 399] width 969 height 537
drag, startPoint x: 553, startPoint y: 652, endPoint x: 432, endPoint y: 620, distance: 125.7
click at [432, 620] on icon at bounding box center [526, 628] width 404 height 50
drag, startPoint x: 537, startPoint y: 256, endPoint x: 533, endPoint y: 427, distance: 170.3
click at [533, 427] on img at bounding box center [523, 290] width 1177 height 755
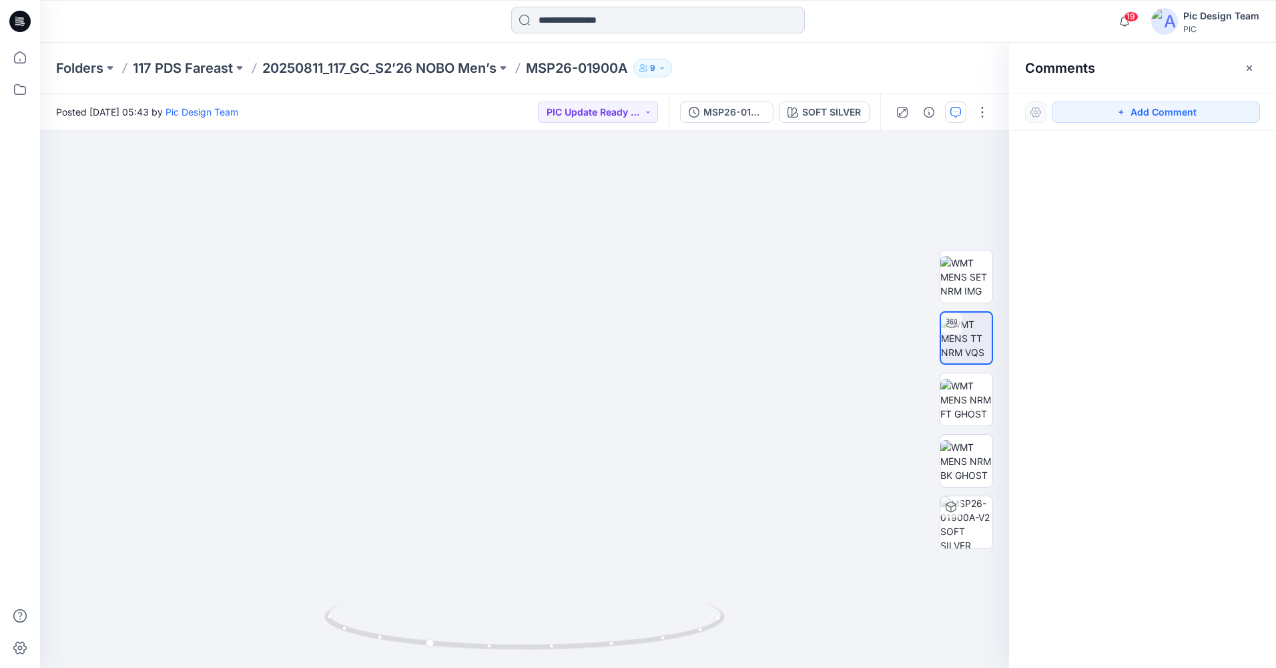
drag, startPoint x: 485, startPoint y: 250, endPoint x: 558, endPoint y: 20, distance: 240.9
click at [555, 0] on html "19 Notifications Your style PID71Y992_dt has been updated with PID71Y992_gsa_V3…" at bounding box center [638, 334] width 1276 height 668
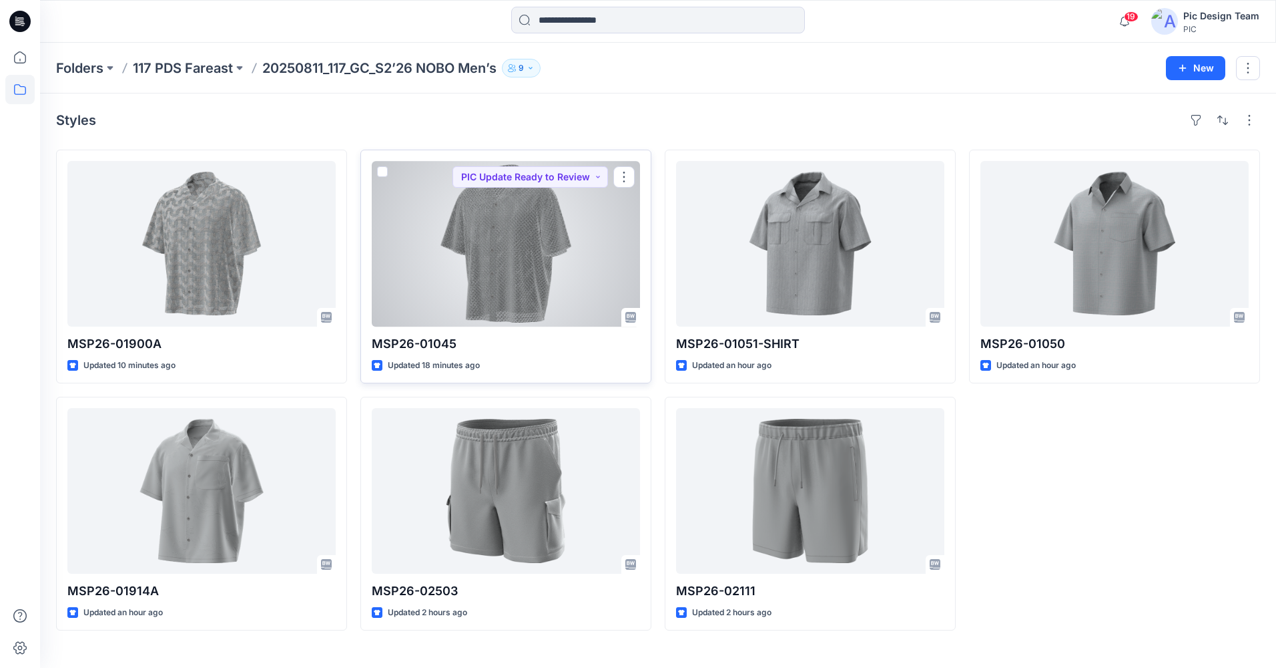
click at [512, 238] on div at bounding box center [506, 244] width 268 height 166
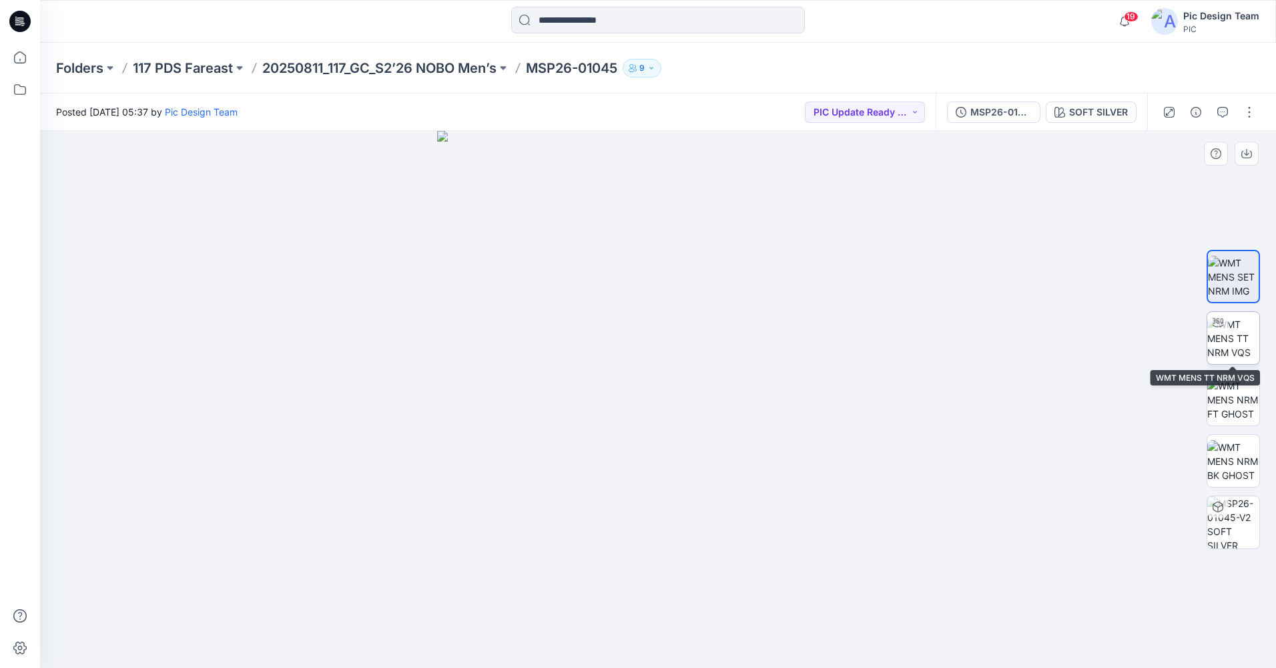
click at [1240, 328] on img at bounding box center [1234, 338] width 52 height 42
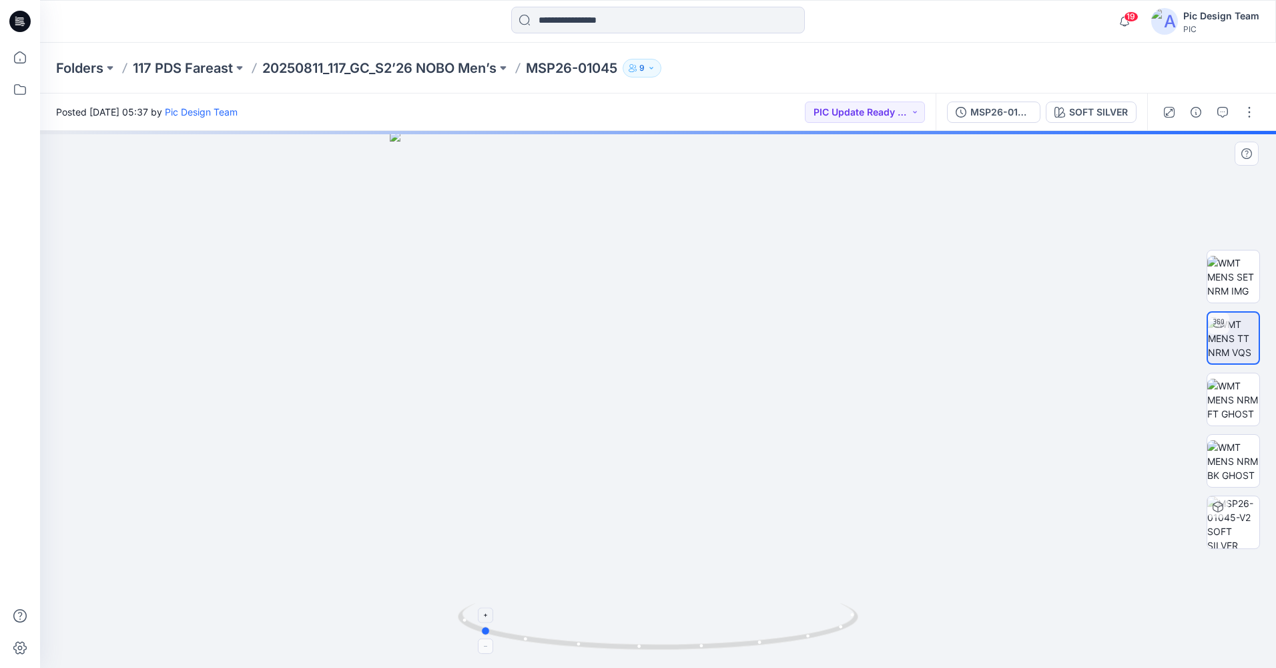
drag, startPoint x: 714, startPoint y: 647, endPoint x: 537, endPoint y: 642, distance: 177.0
click at [537, 642] on icon at bounding box center [660, 628] width 404 height 50
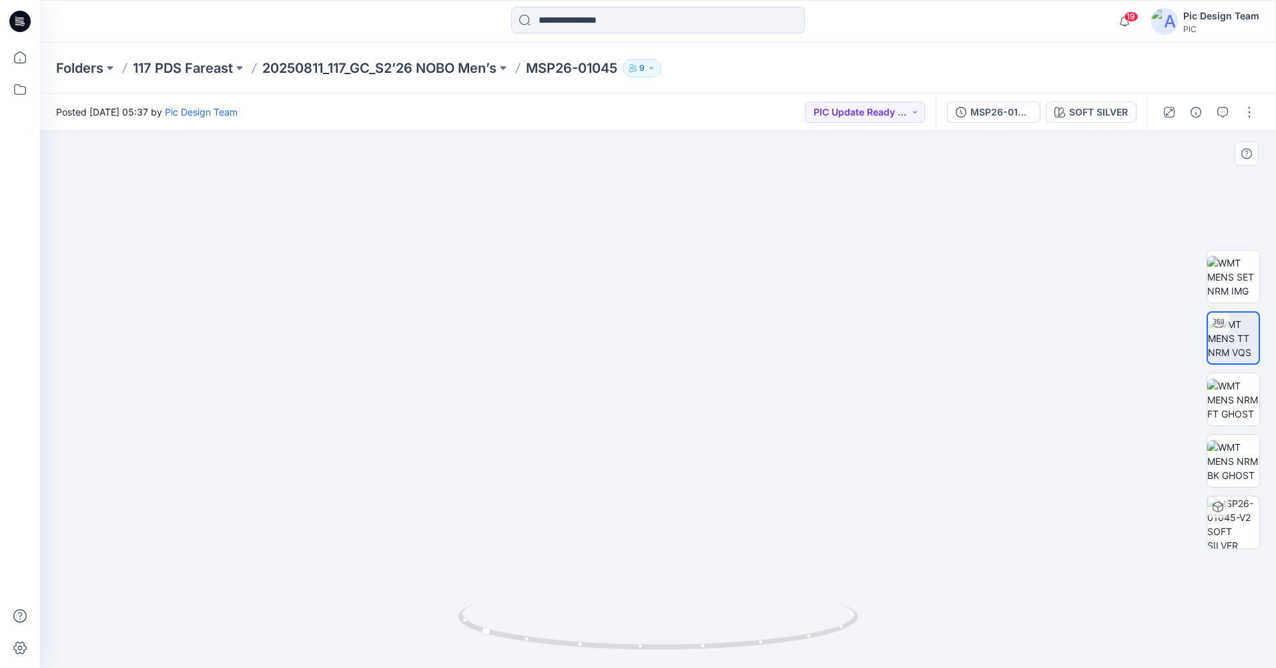
drag, startPoint x: 647, startPoint y: 309, endPoint x: 678, endPoint y: 184, distance: 129.4
click at [678, 184] on img at bounding box center [659, 254] width 974 height 826
drag, startPoint x: 537, startPoint y: 648, endPoint x: 710, endPoint y: 582, distance: 185.5
click at [710, 582] on div at bounding box center [658, 399] width 1236 height 537
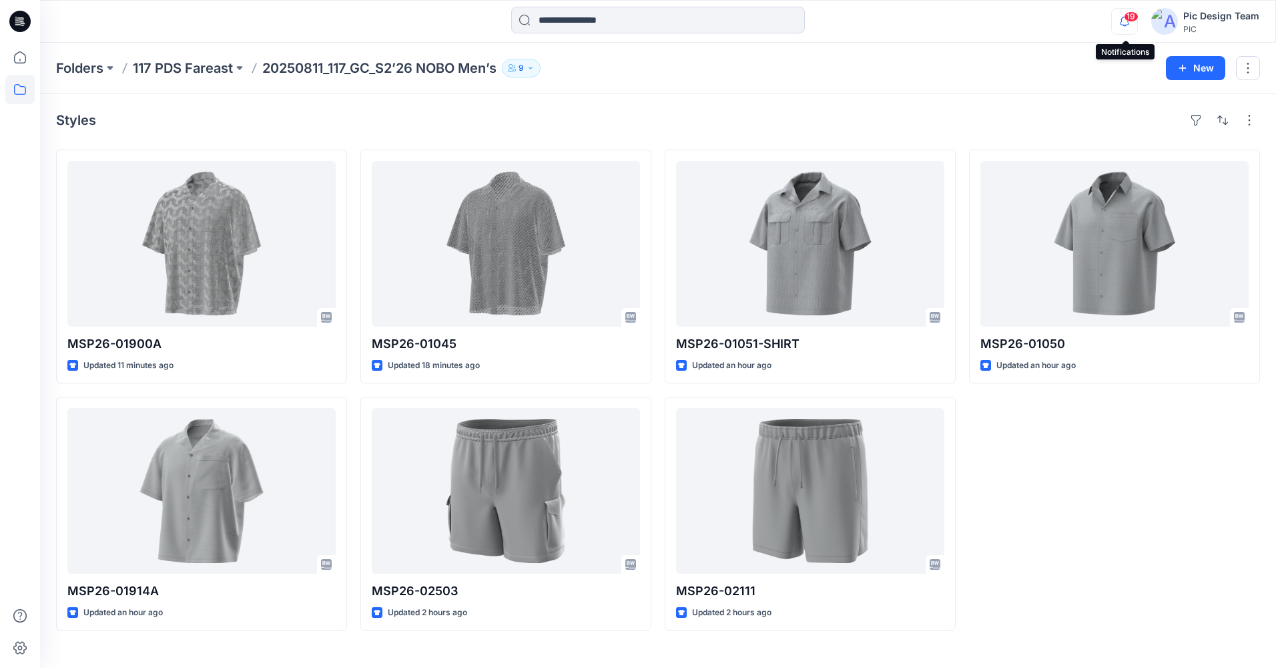
click at [1124, 19] on icon "button" at bounding box center [1124, 21] width 25 height 27
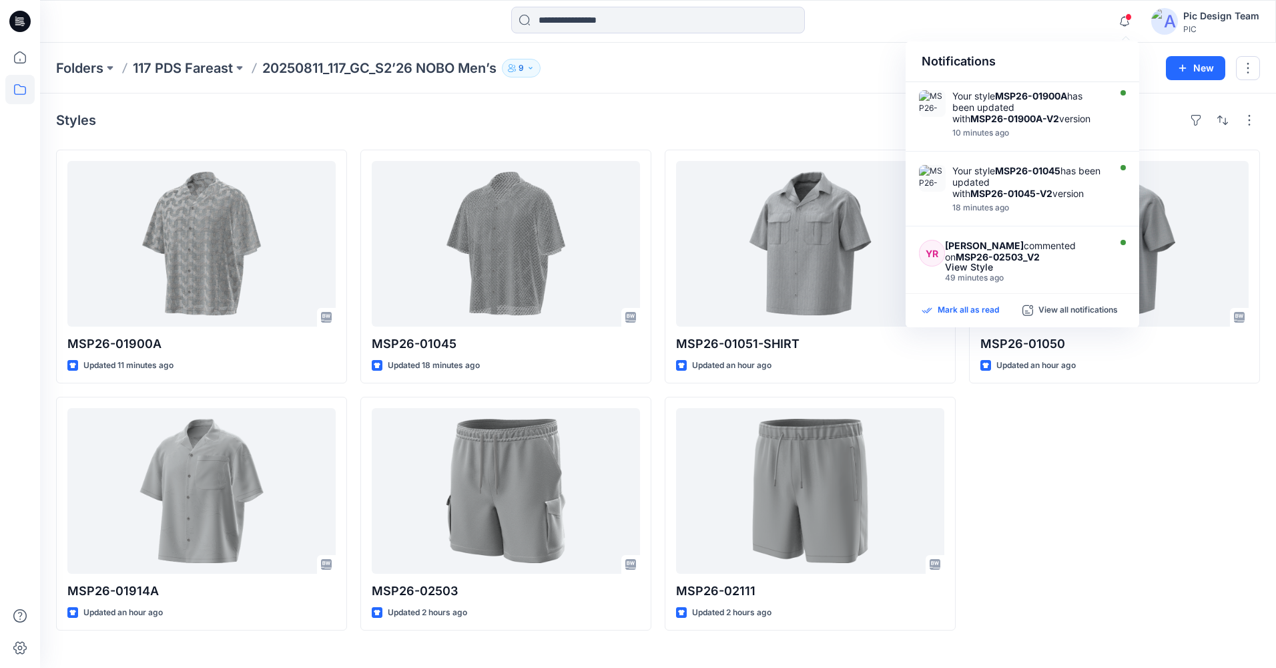
click at [987, 313] on p "Mark all as read" at bounding box center [968, 310] width 61 height 12
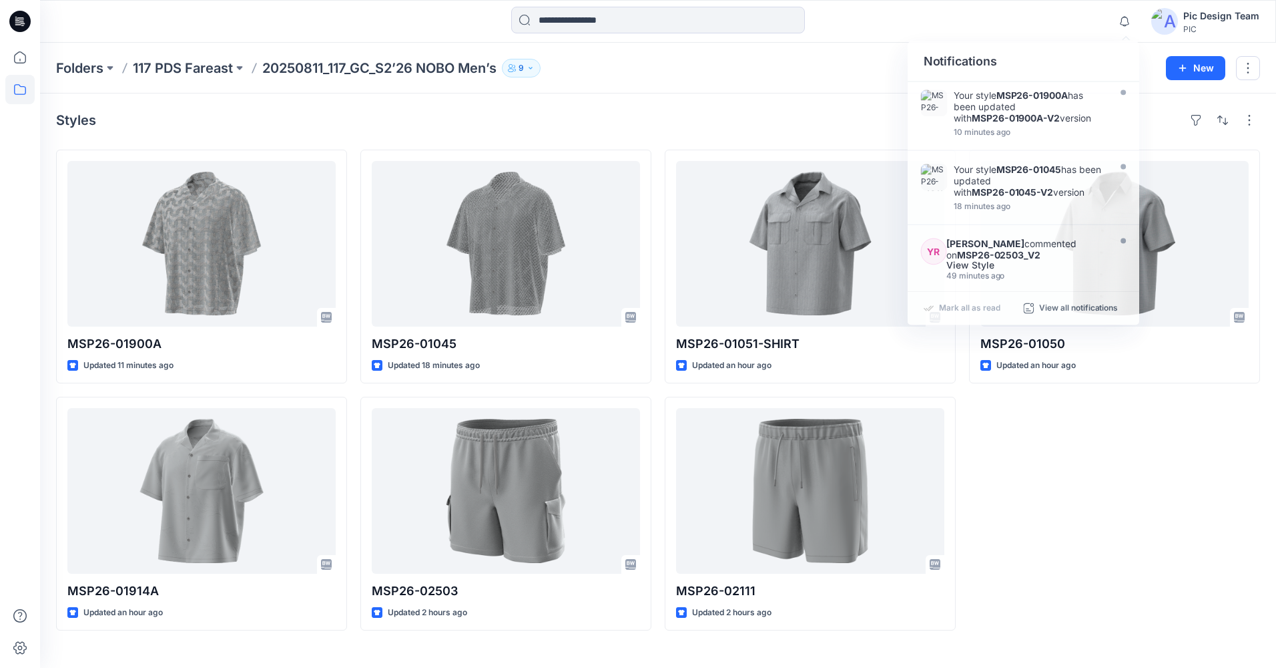
click at [965, 31] on div at bounding box center [658, 21] width 618 height 29
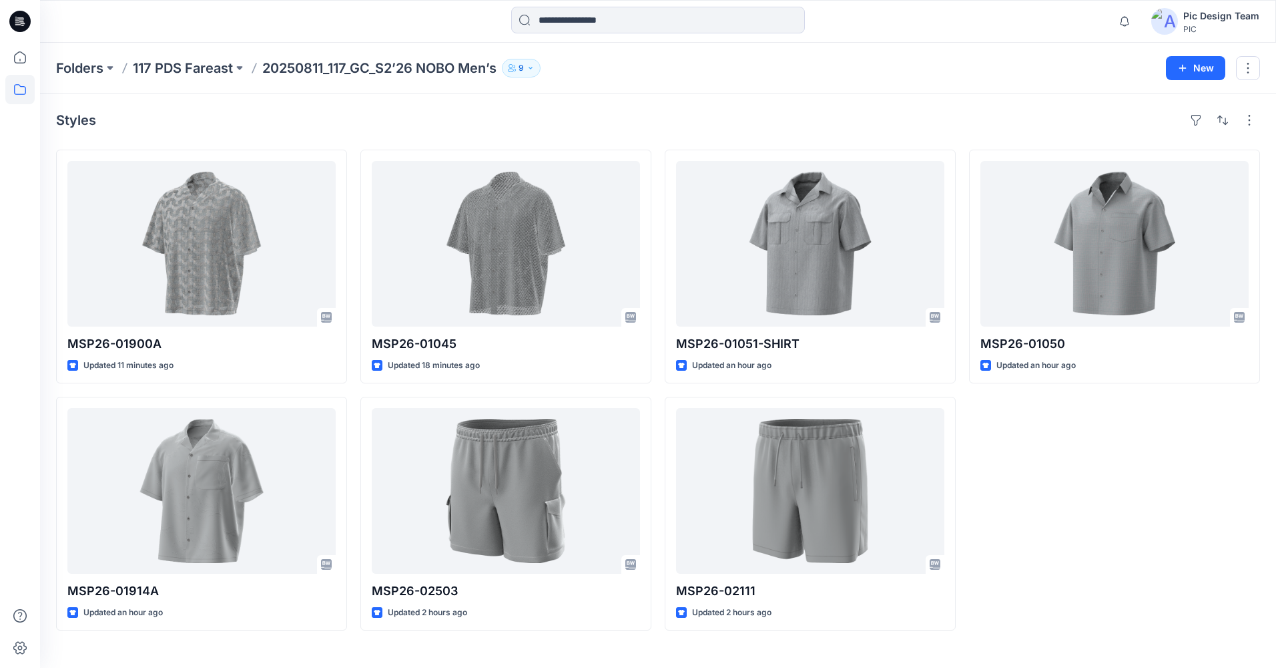
click at [16, 25] on icon at bounding box center [18, 24] width 6 height 1
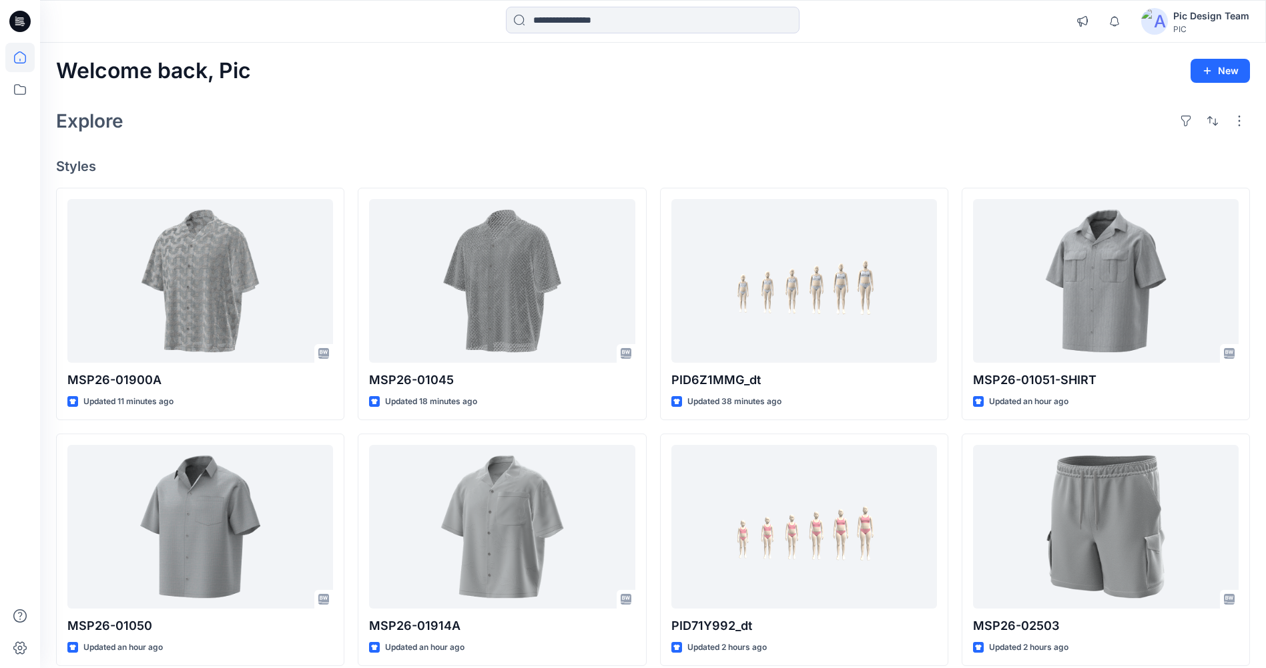
click at [1146, 25] on img at bounding box center [1155, 21] width 27 height 27
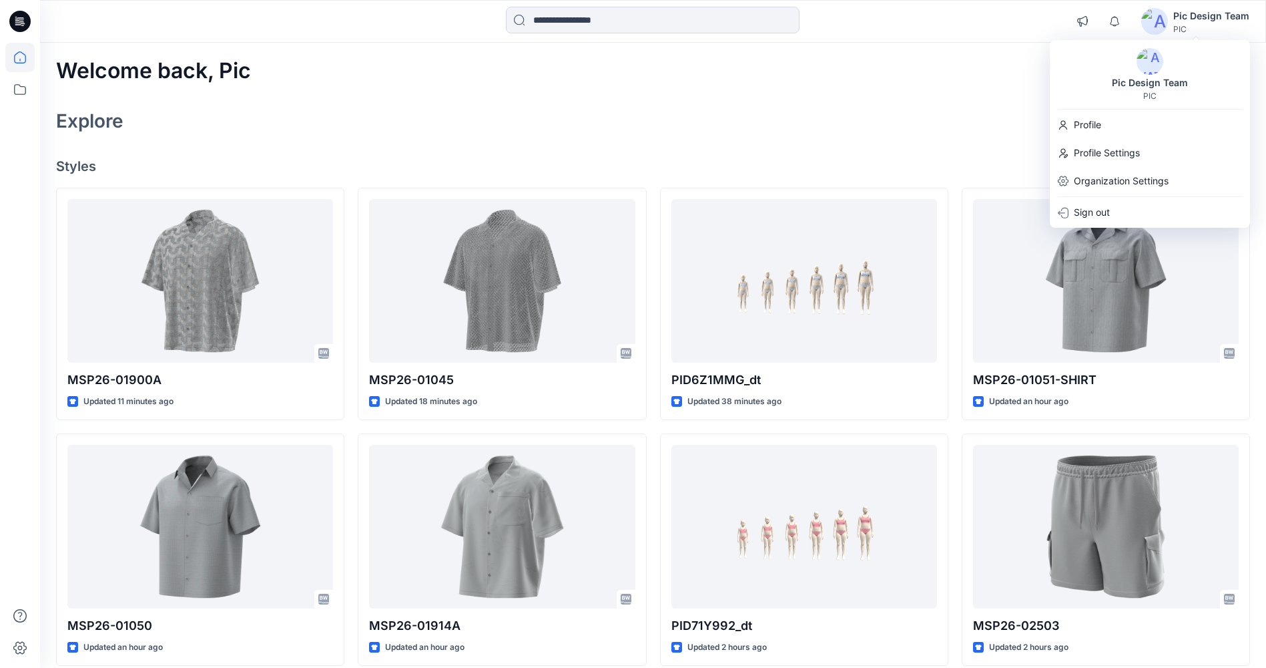
click at [1154, 25] on img at bounding box center [1155, 21] width 27 height 27
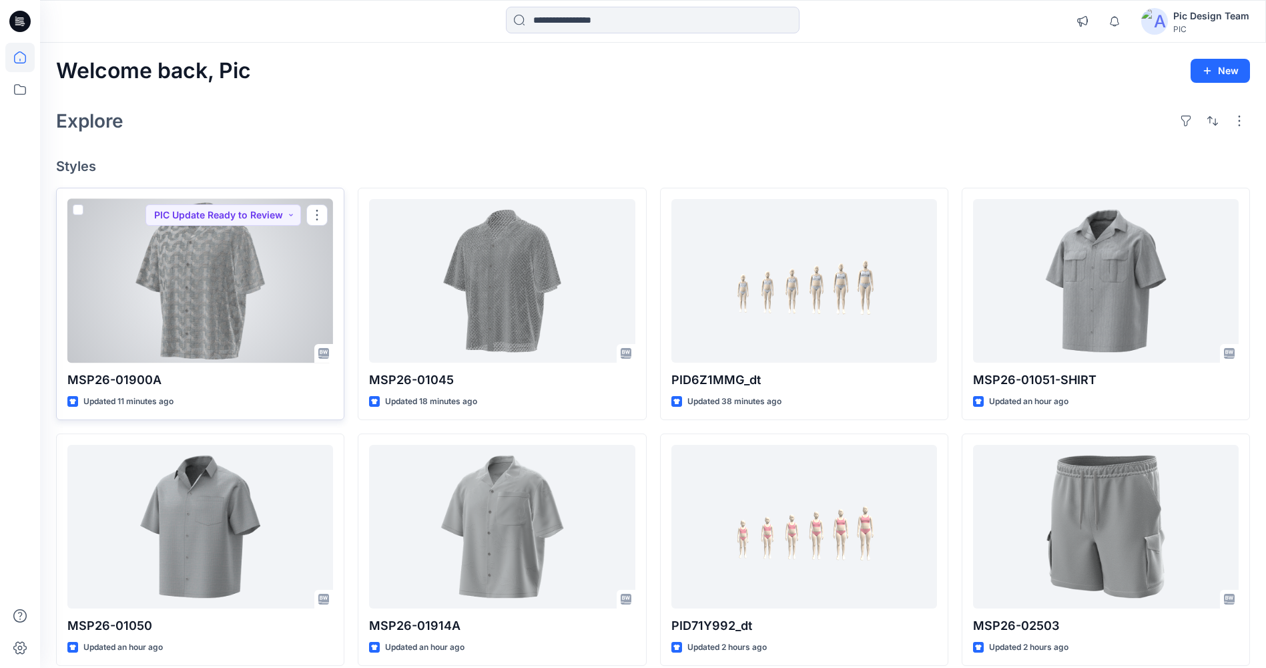
click at [287, 284] on div at bounding box center [200, 281] width 266 height 164
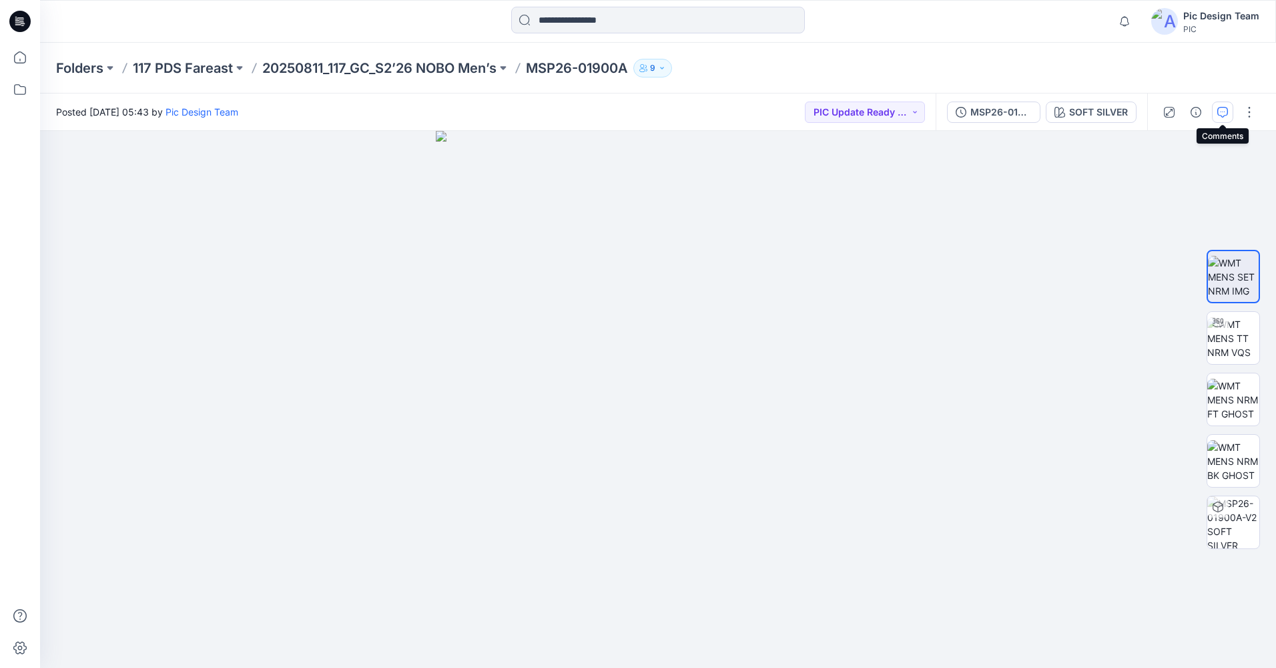
click at [1218, 113] on icon "button" at bounding box center [1223, 112] width 11 height 11
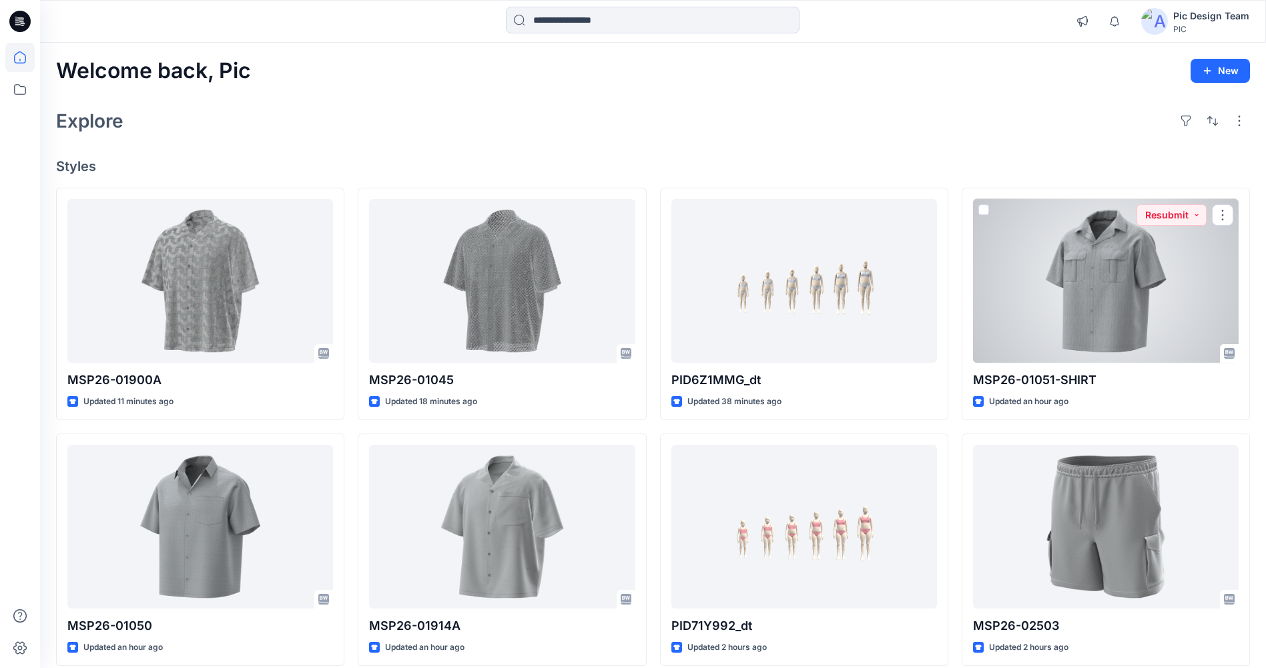
click at [1088, 304] on div at bounding box center [1106, 281] width 266 height 164
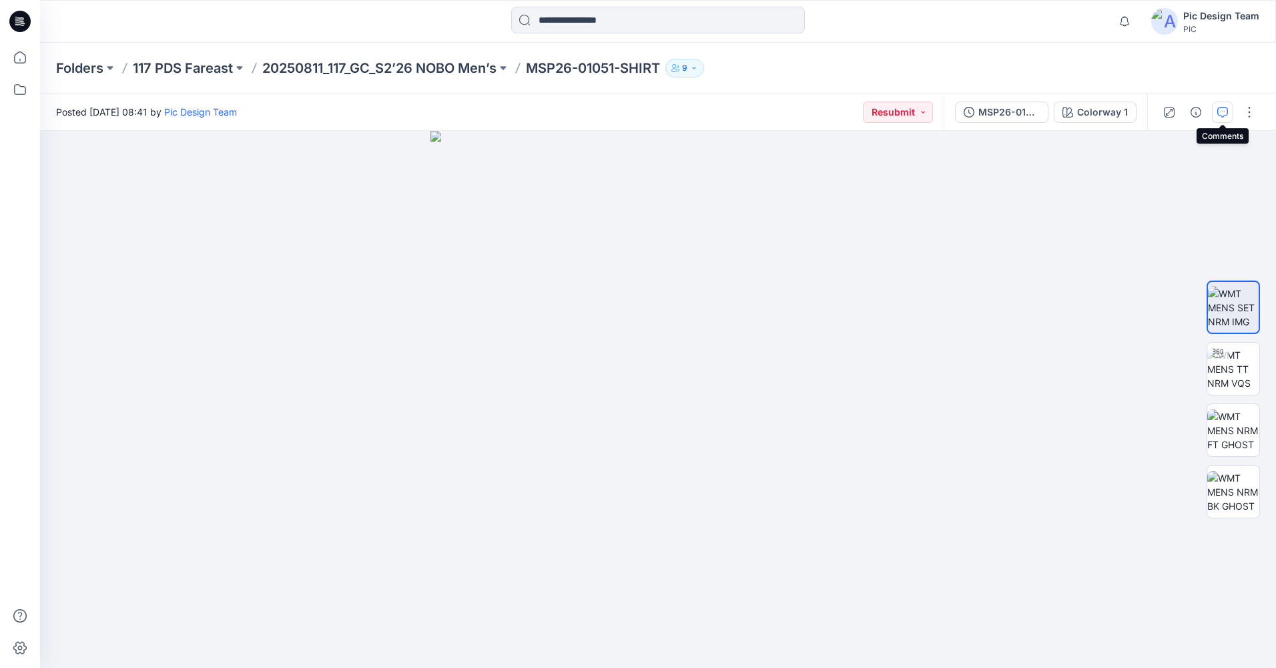
click at [1214, 109] on button "button" at bounding box center [1222, 111] width 21 height 21
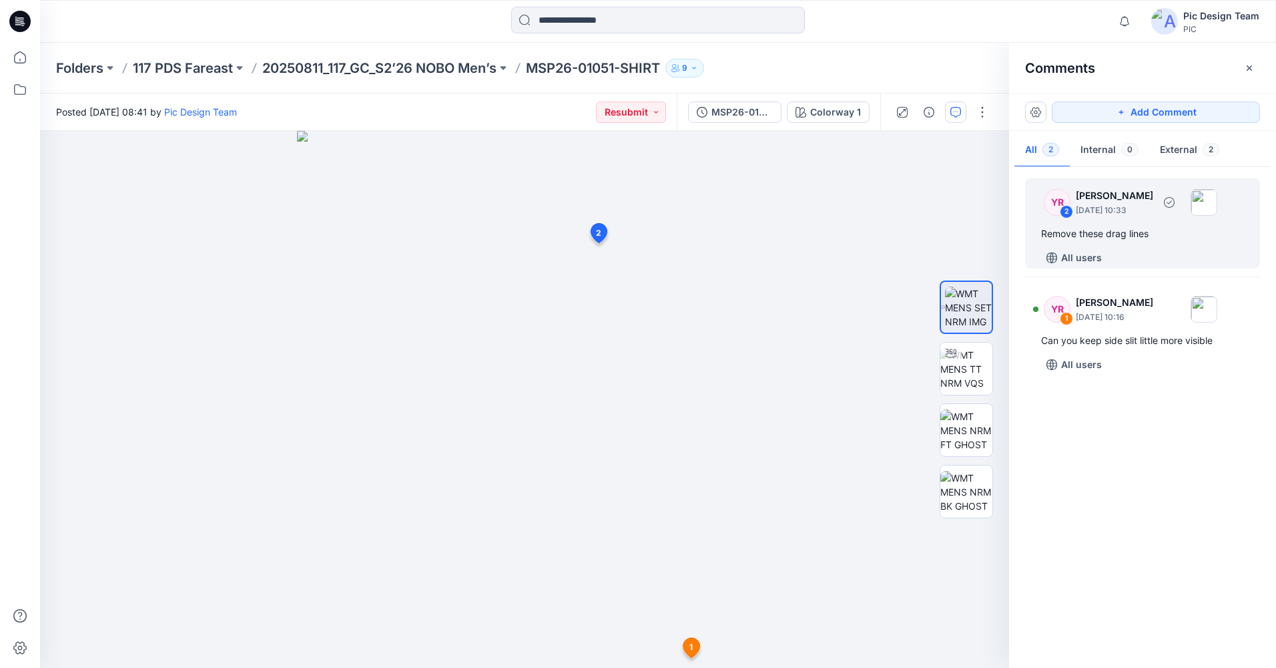
click at [1103, 192] on p "[PERSON_NAME]" at bounding box center [1114, 196] width 77 height 16
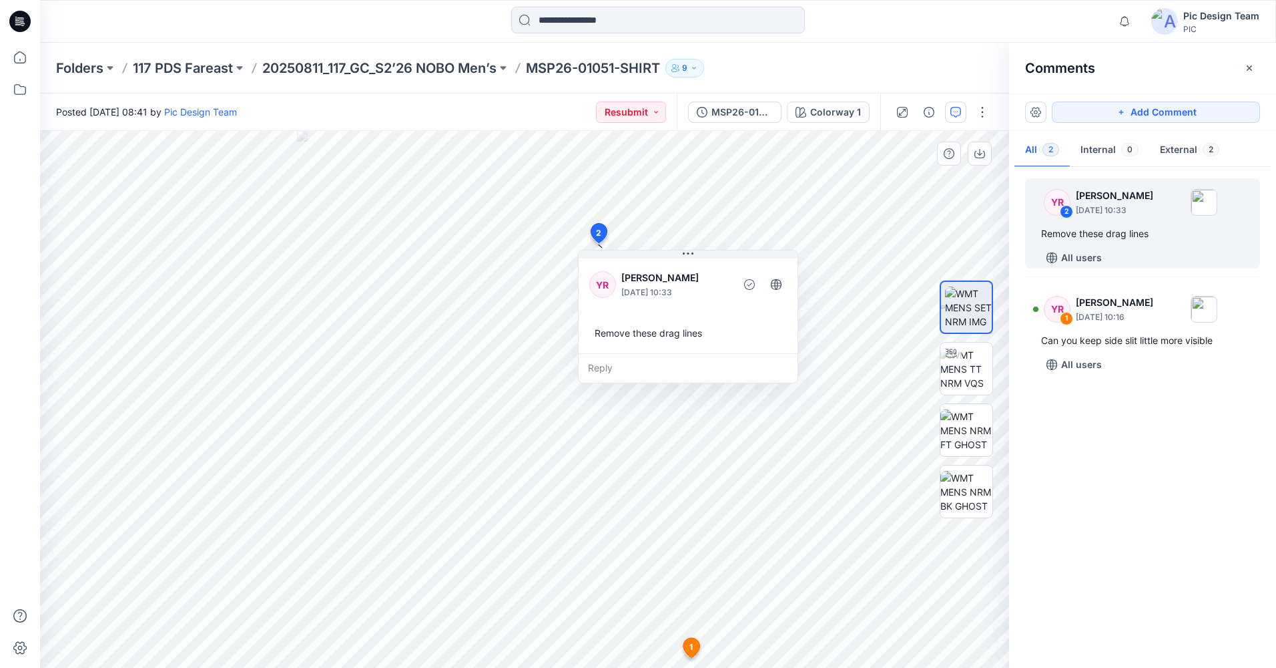
click at [672, 273] on p "[PERSON_NAME]" at bounding box center [676, 278] width 109 height 16
click at [601, 290] on div "YR" at bounding box center [602, 284] width 27 height 27
click at [596, 272] on div "YR" at bounding box center [602, 284] width 27 height 27
click at [597, 272] on div "YR" at bounding box center [602, 284] width 27 height 27
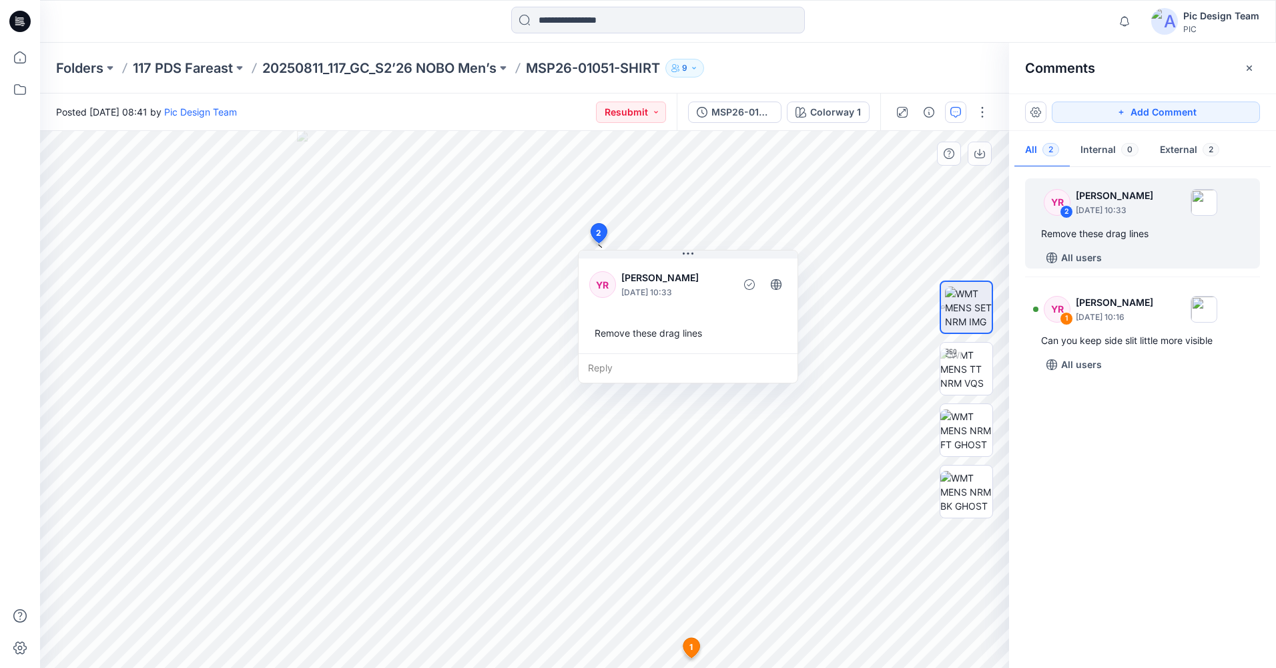
click at [644, 274] on p "[PERSON_NAME]" at bounding box center [676, 278] width 109 height 16
click at [654, 274] on p "[PERSON_NAME]" at bounding box center [676, 278] width 109 height 16
click at [657, 276] on p "[PERSON_NAME]" at bounding box center [676, 278] width 109 height 16
click at [1061, 202] on div "YR" at bounding box center [1057, 202] width 27 height 27
click at [1059, 200] on div "YR" at bounding box center [1057, 202] width 27 height 27
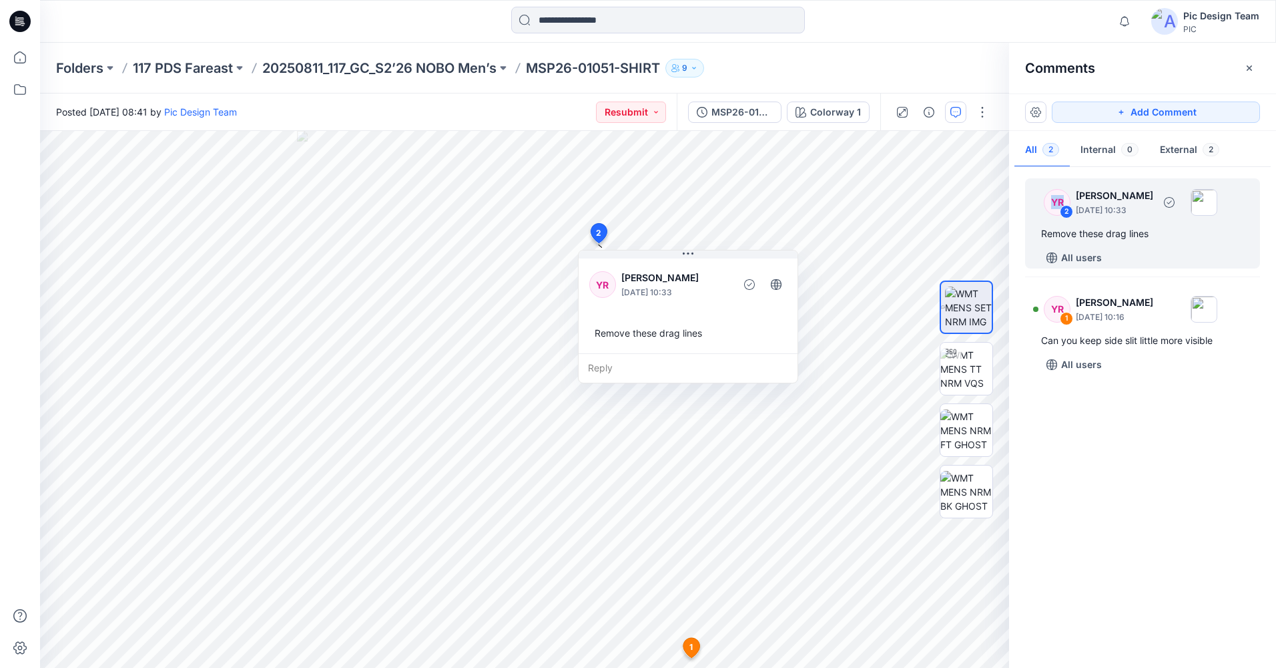
click at [1059, 200] on div "YR" at bounding box center [1057, 202] width 27 height 27
click at [1059, 201] on div "YR" at bounding box center [1057, 202] width 27 height 27
click at [1112, 192] on p "[PERSON_NAME]" at bounding box center [1114, 196] width 77 height 16
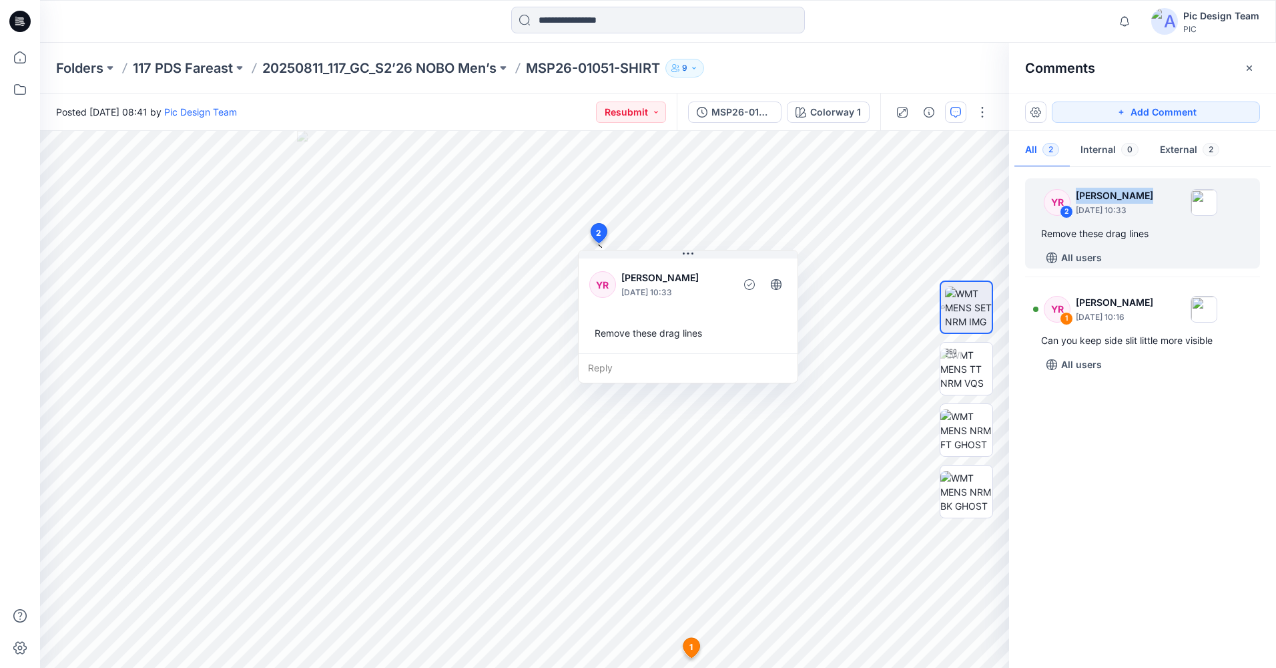
drag, startPoint x: 1112, startPoint y: 192, endPoint x: 1104, endPoint y: 193, distance: 8.1
click at [1104, 193] on p "[PERSON_NAME]" at bounding box center [1114, 196] width 77 height 16
click at [1115, 461] on div "YR 2 [PERSON_NAME] [DATE] 10:33 Remove these drag lines All users YR 1 [PERSON_…" at bounding box center [1142, 413] width 267 height 487
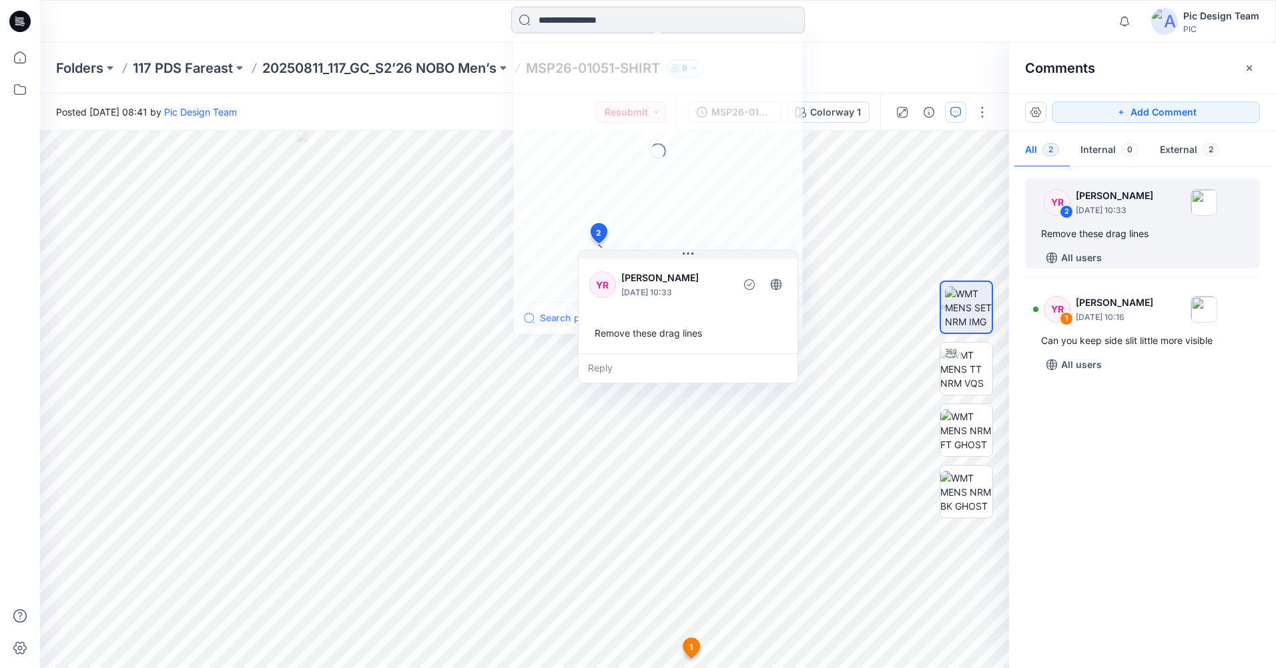
click at [739, 32] on input at bounding box center [658, 20] width 294 height 27
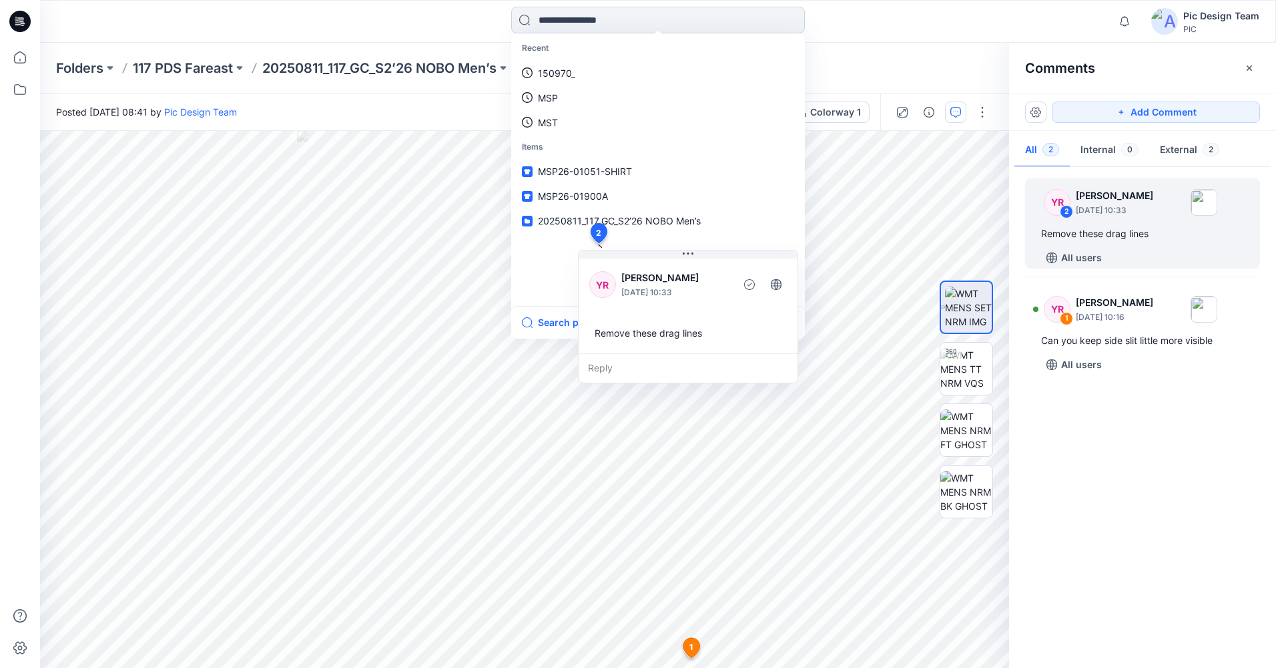
paste input "**********"
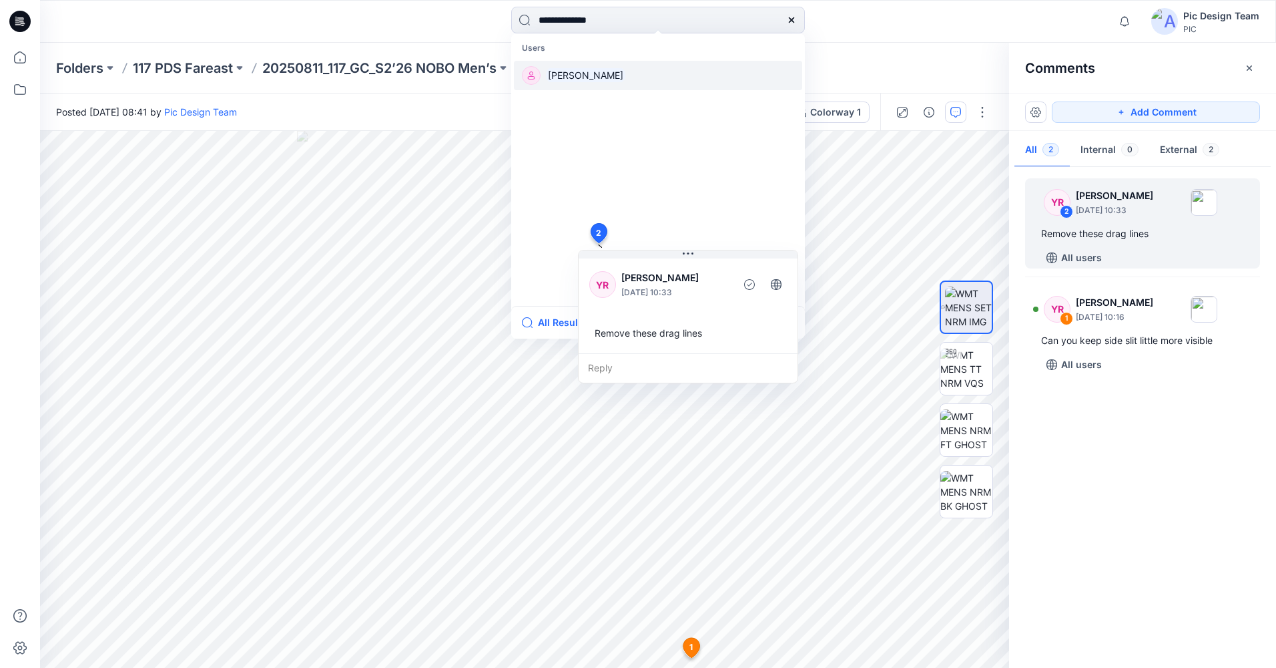
type input "**********"
click at [574, 65] on link "[PERSON_NAME]" at bounding box center [658, 75] width 288 height 29
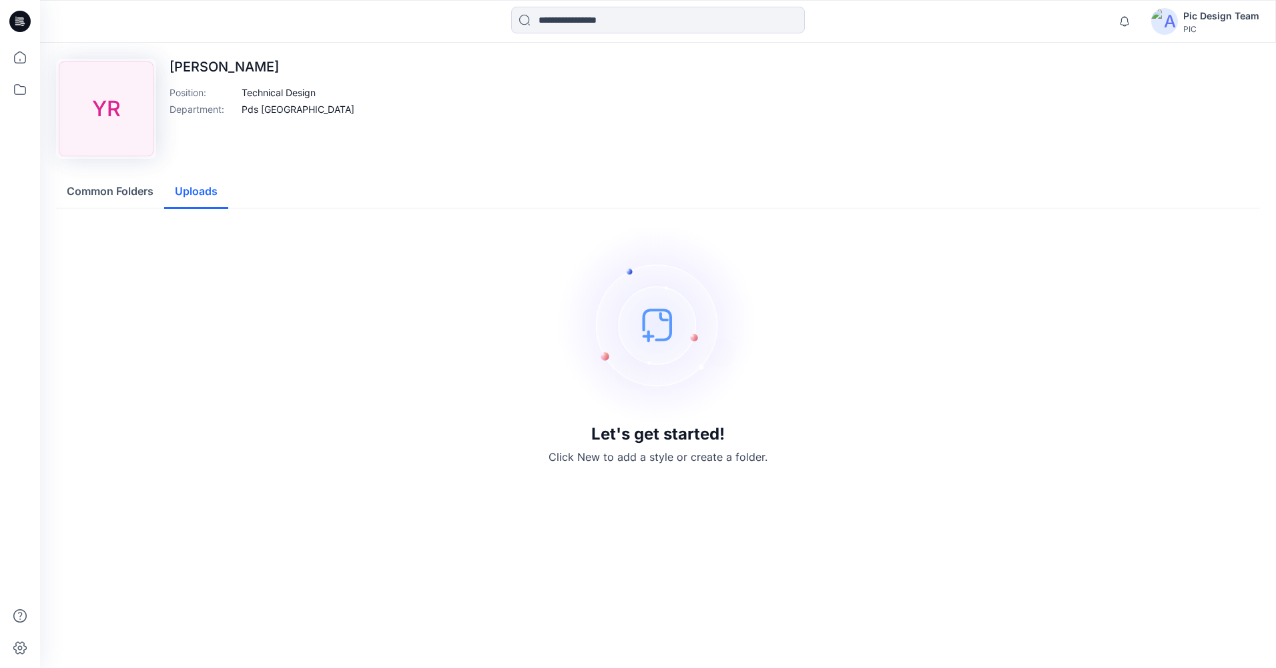
click at [202, 192] on button "Uploads" at bounding box center [196, 192] width 64 height 34
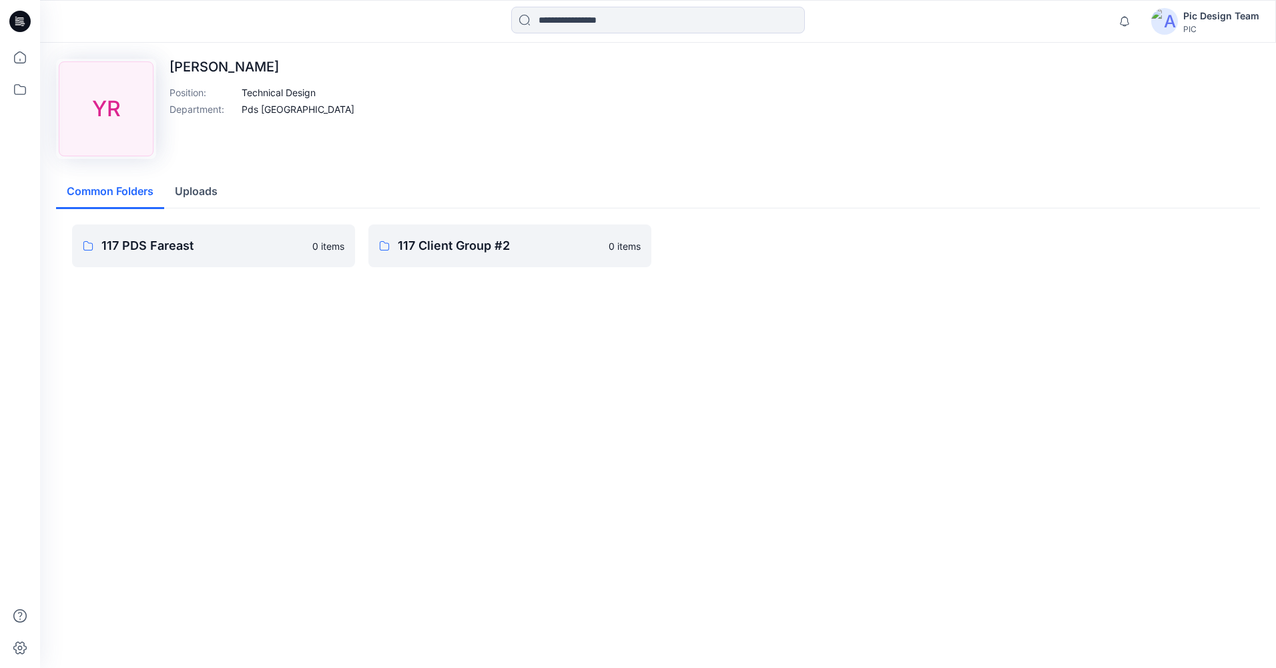
click at [153, 189] on button "Common Folders" at bounding box center [110, 192] width 108 height 34
drag, startPoint x: 269, startPoint y: 66, endPoint x: 160, endPoint y: 55, distance: 110.1
click at [160, 55] on div "YR [PERSON_NAME] Position : Technical Design Department : Pds Far East Common F…" at bounding box center [658, 182] width 1236 height 278
click at [187, 63] on p "[PERSON_NAME]" at bounding box center [262, 67] width 185 height 16
drag, startPoint x: 275, startPoint y: 68, endPoint x: 170, endPoint y: 62, distance: 105.0
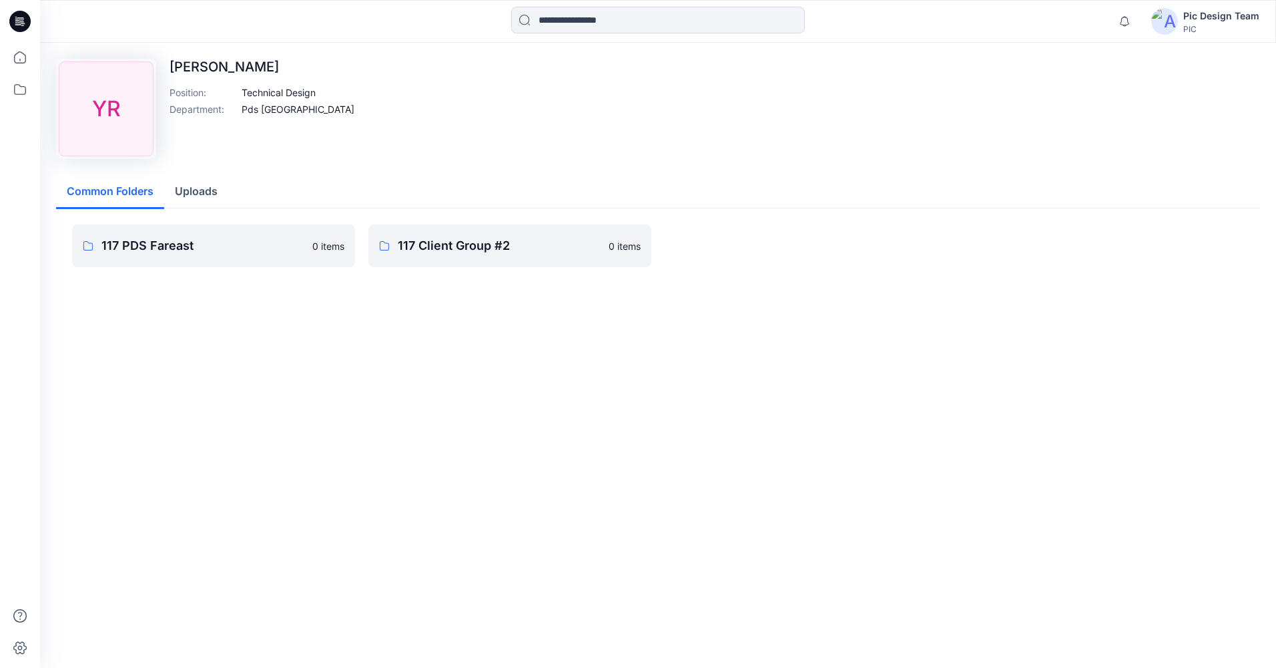
click at [170, 62] on p "[PERSON_NAME]" at bounding box center [262, 67] width 185 height 16
copy p "[PERSON_NAME]"
click at [5, 23] on div at bounding box center [20, 21] width 43 height 43
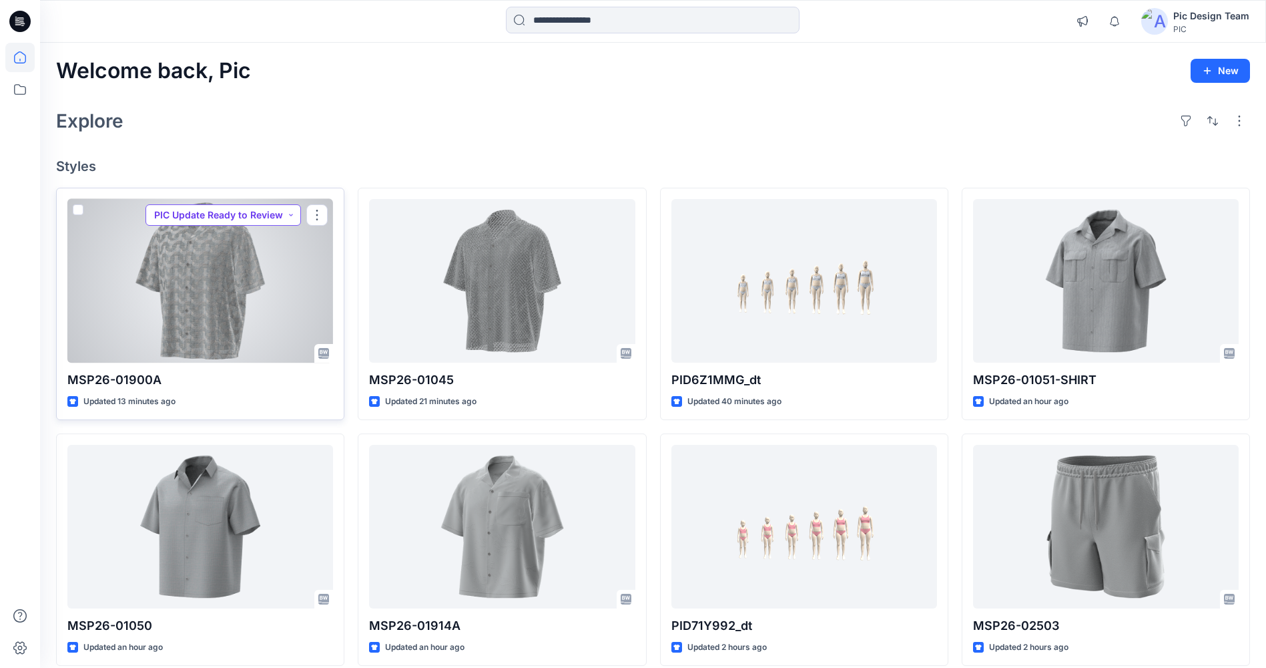
click at [217, 220] on button "PIC Update Ready to Review" at bounding box center [224, 214] width 156 height 21
